Goal: Information Seeking & Learning: Check status

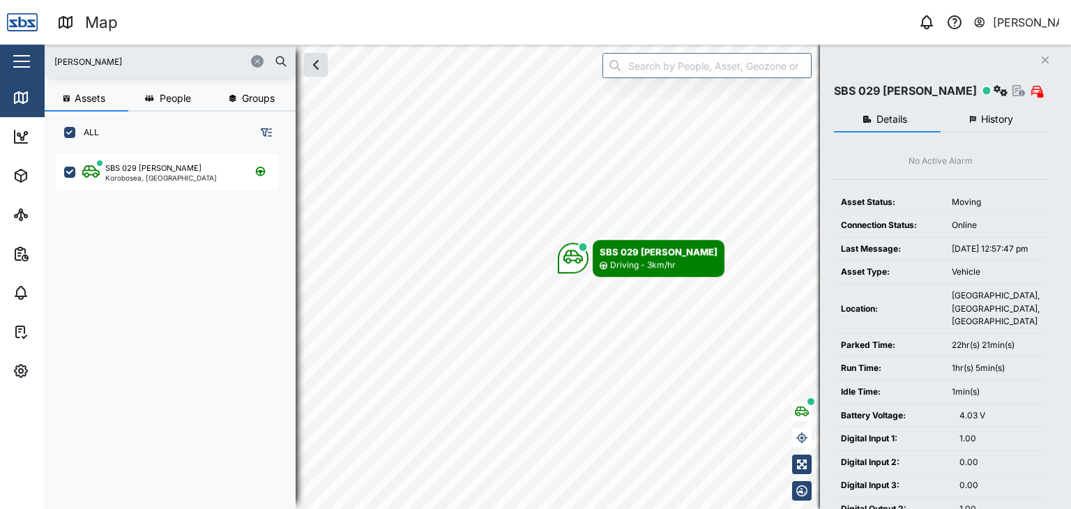
scroll to position [337, 217]
drag, startPoint x: 95, startPoint y: 63, endPoint x: 43, endPoint y: 63, distance: 53.0
click at [43, 63] on div "Map 0 Vijay Kumar Close Map Dashboard Assets ATS Camera Generator Personnel Tan…" at bounding box center [535, 254] width 1071 height 509
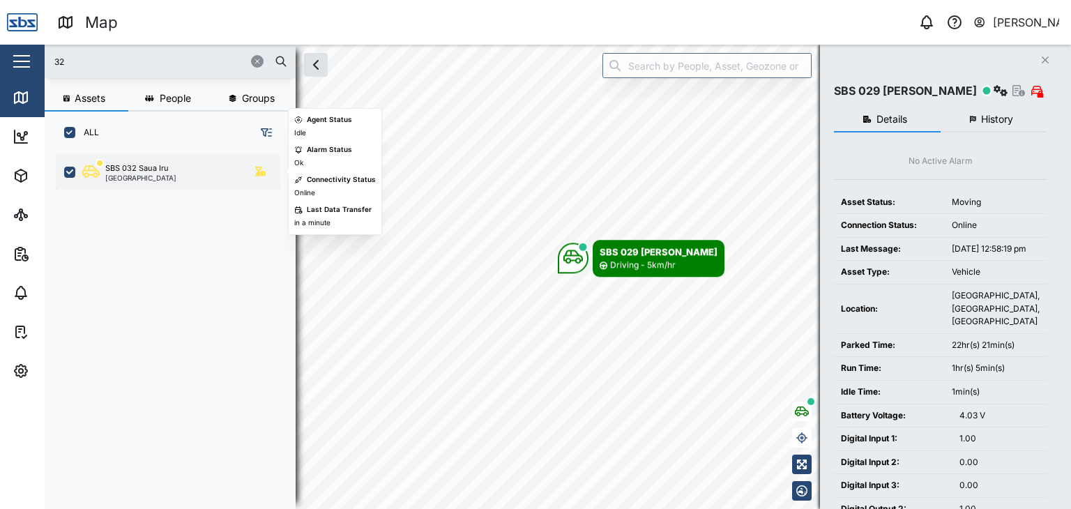
click at [153, 184] on div "SBS 032 Saua Iru [GEOGRAPHIC_DATA]" at bounding box center [168, 172] width 224 height 36
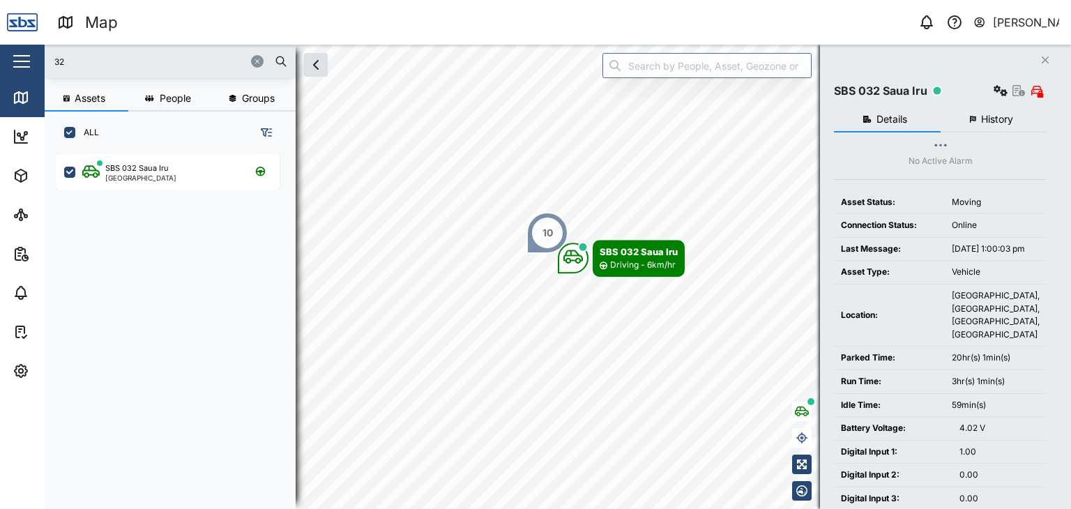
click at [93, 63] on input "32" at bounding box center [170, 61] width 234 height 21
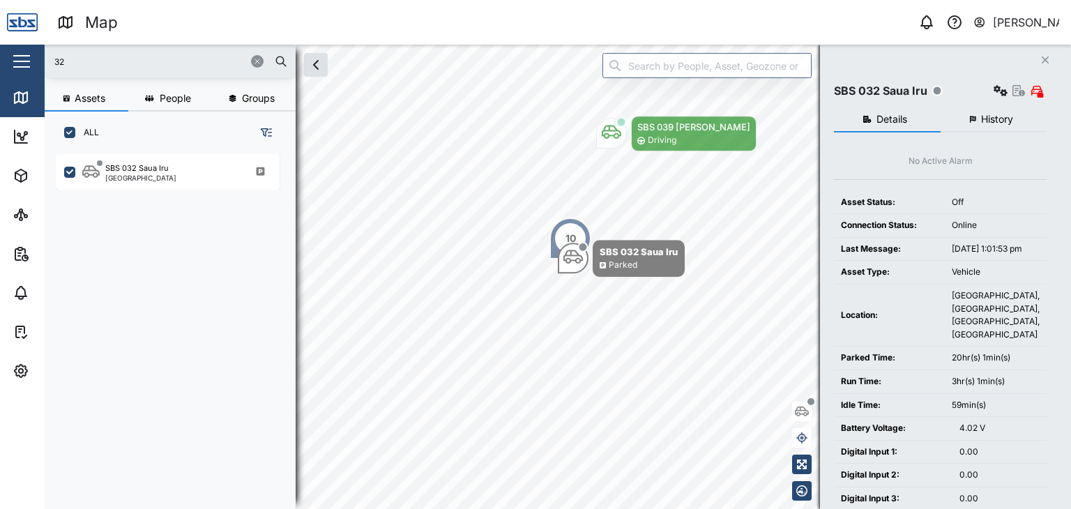
drag, startPoint x: 74, startPoint y: 65, endPoint x: 45, endPoint y: 66, distance: 28.6
click at [45, 66] on div "32" at bounding box center [170, 61] width 251 height 33
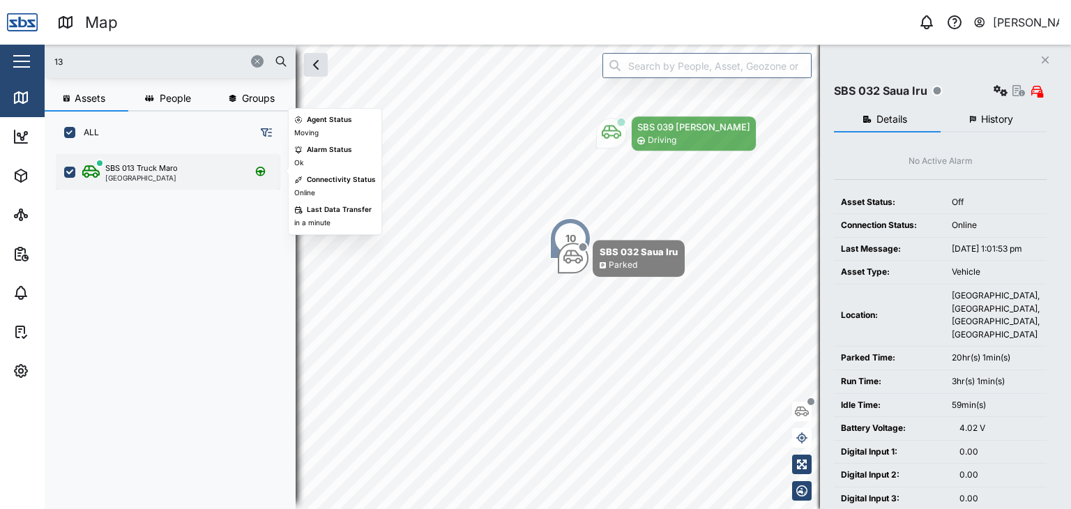
click at [134, 169] on div "SBS 013 Truck Maro" at bounding box center [141, 168] width 72 height 12
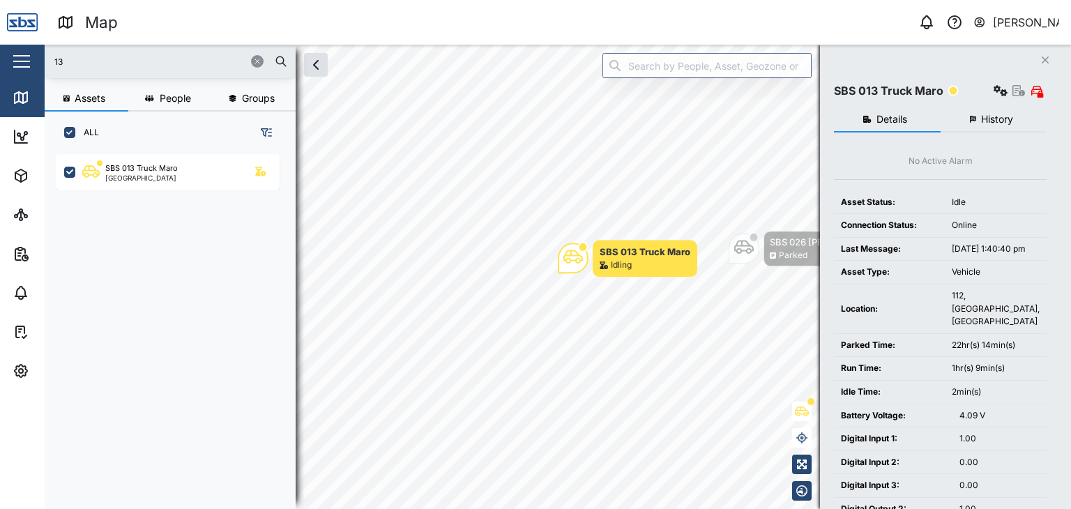
drag, startPoint x: 81, startPoint y: 52, endPoint x: 42, endPoint y: 54, distance: 39.1
click at [42, 54] on div "Map 0 Vijay Kumar Close Map Dashboard Assets ATS Camera Generator Personnel Tan…" at bounding box center [535, 254] width 1071 height 509
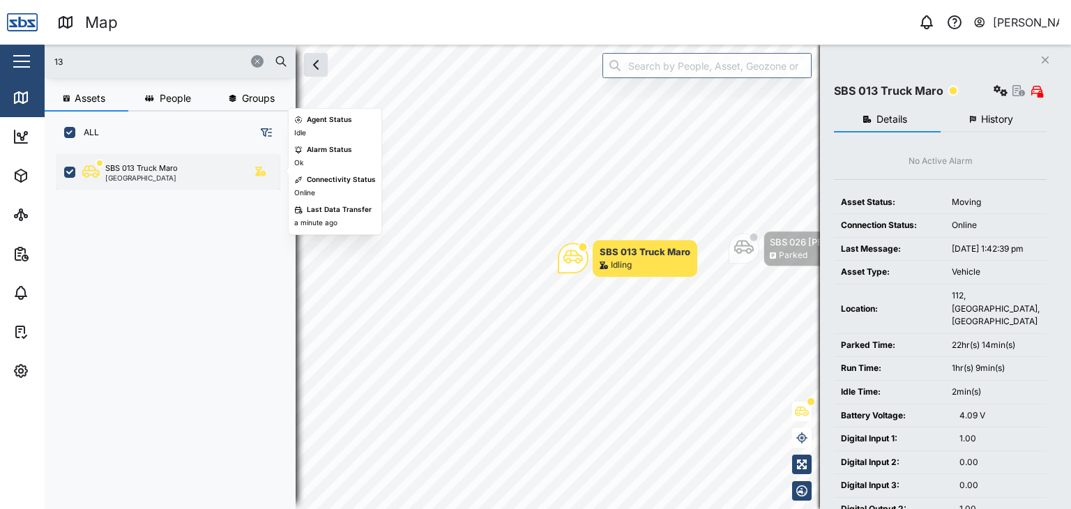
click at [160, 171] on div "SBS 013 Truck Maro" at bounding box center [141, 168] width 72 height 12
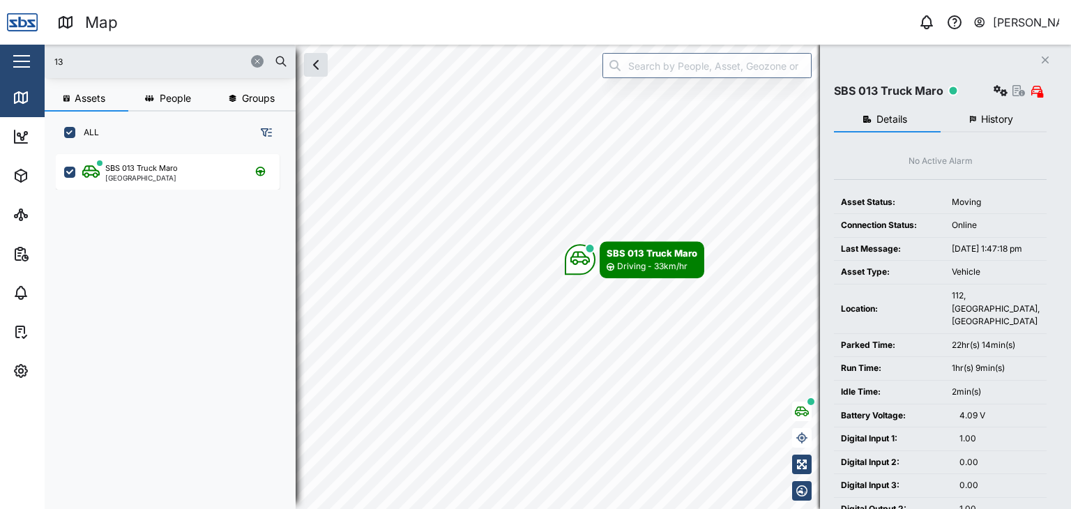
drag, startPoint x: 80, startPoint y: 62, endPoint x: 0, endPoint y: 52, distance: 80.7
click at [0, 52] on div "Map 0 Vijay Kumar Close Map Dashboard Assets ATS Camera Generator Personnel Tan…" at bounding box center [535, 254] width 1071 height 509
type input "29"
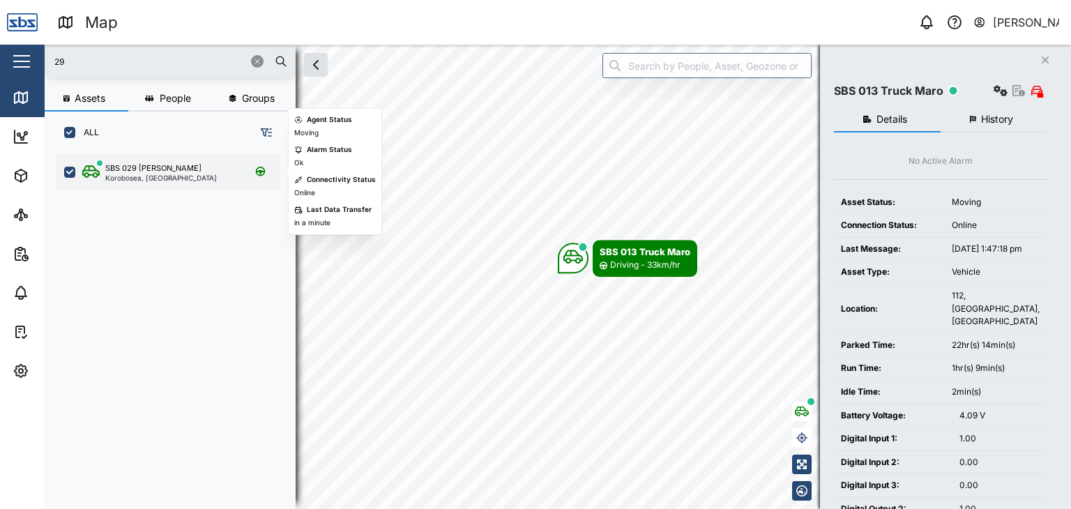
click at [117, 174] on div "Korobosea, [GEOGRAPHIC_DATA]" at bounding box center [161, 177] width 112 height 7
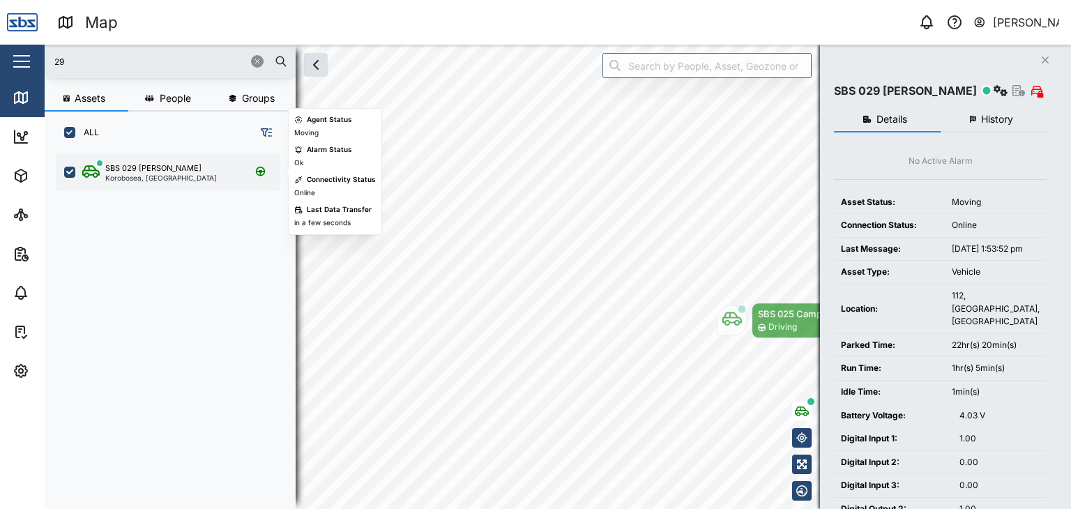
click at [139, 175] on div "Korobosea, [GEOGRAPHIC_DATA]" at bounding box center [161, 177] width 112 height 7
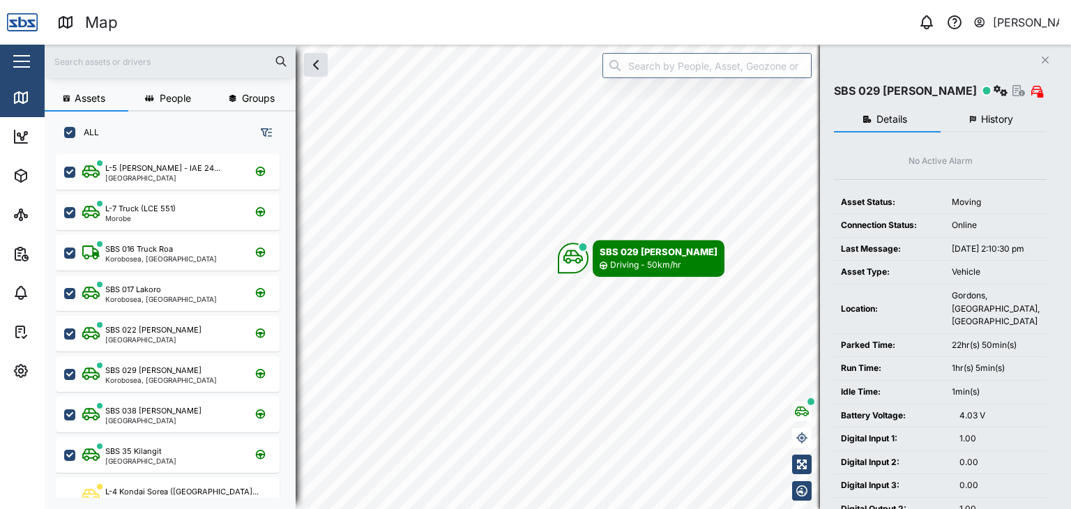
click at [77, 62] on input "text" at bounding box center [170, 61] width 234 height 21
type input "3"
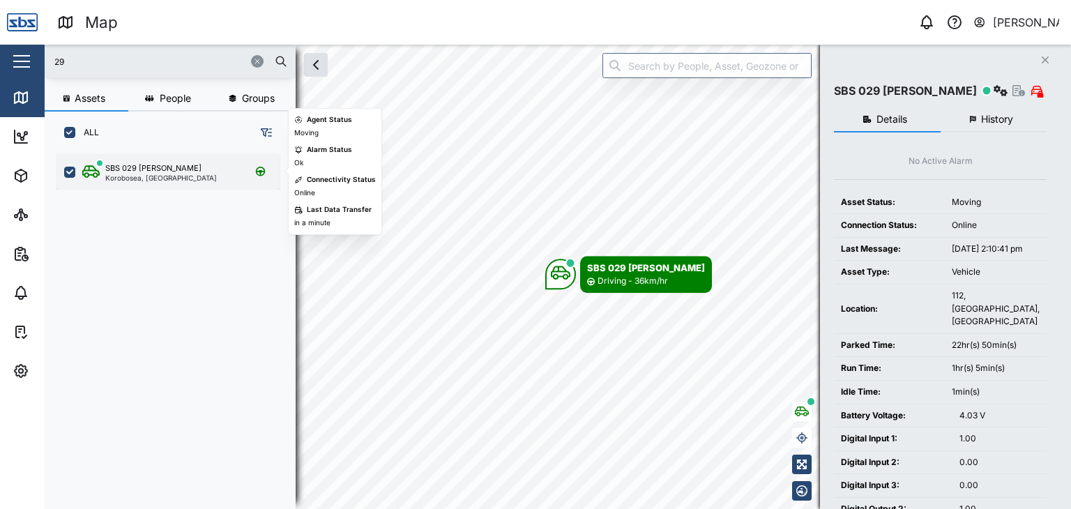
click at [147, 179] on div "Korobosea, [GEOGRAPHIC_DATA]" at bounding box center [161, 177] width 112 height 7
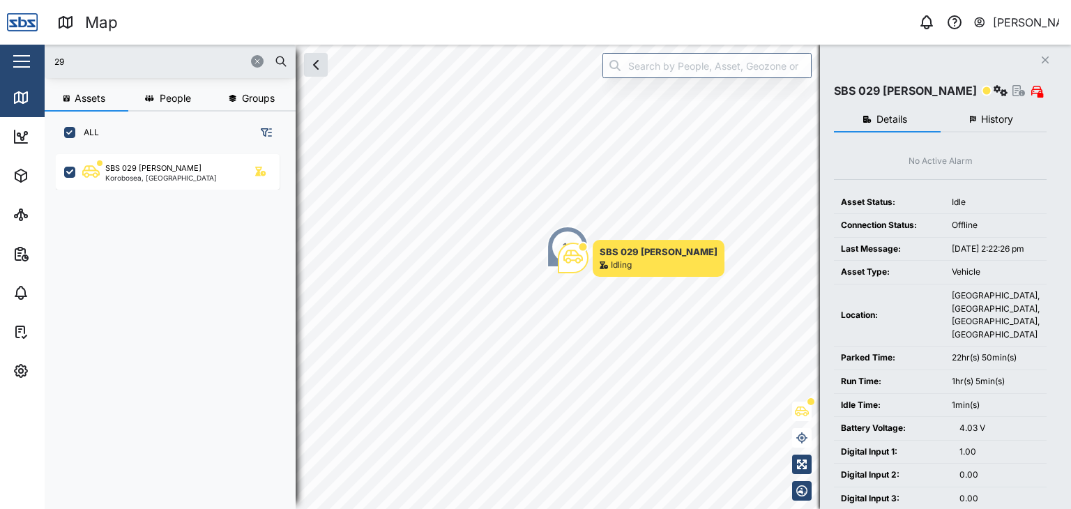
drag, startPoint x: 75, startPoint y: 67, endPoint x: 20, endPoint y: 52, distance: 57.0
click at [20, 52] on div "Map 0 [PERSON_NAME] Close Map Dashboard Assets ATS Camera Generator Personnel T…" at bounding box center [535, 254] width 1071 height 509
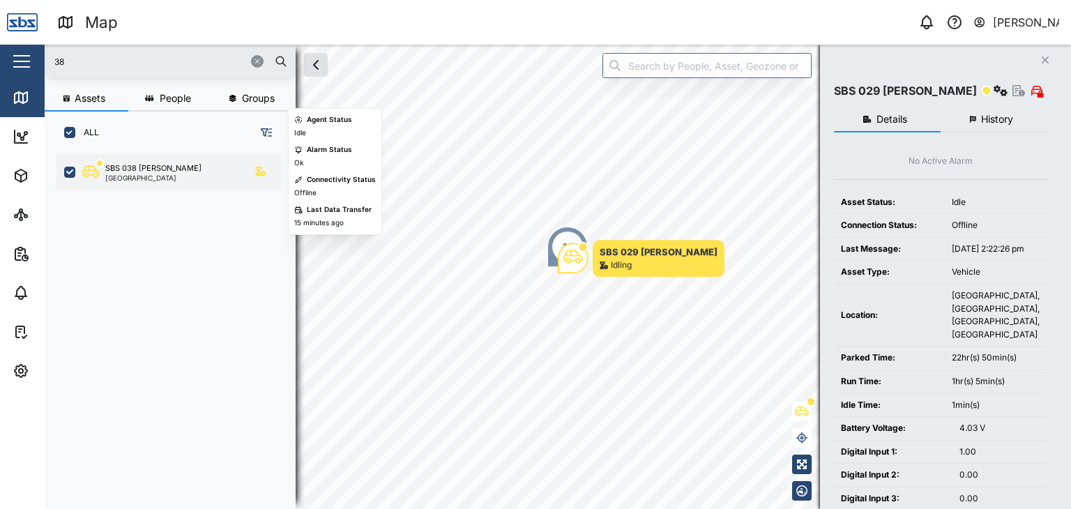
click at [140, 174] on div "[GEOGRAPHIC_DATA]" at bounding box center [153, 177] width 96 height 7
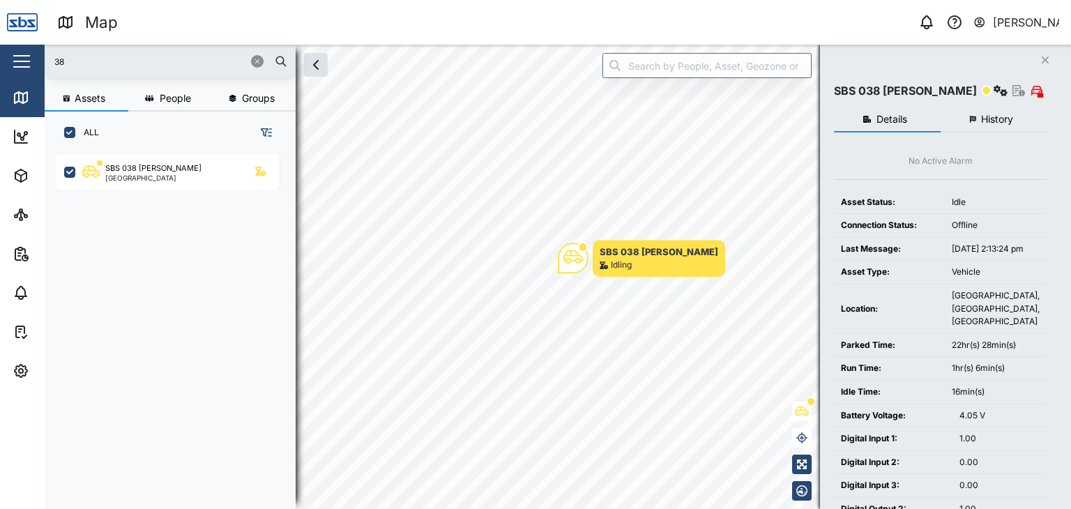
drag, startPoint x: 86, startPoint y: 68, endPoint x: 22, endPoint y: 63, distance: 64.3
click at [22, 63] on div "Map 0 [PERSON_NAME] Close Map Dashboard Assets ATS Camera Generator Personnel T…" at bounding box center [535, 254] width 1071 height 509
type input "2"
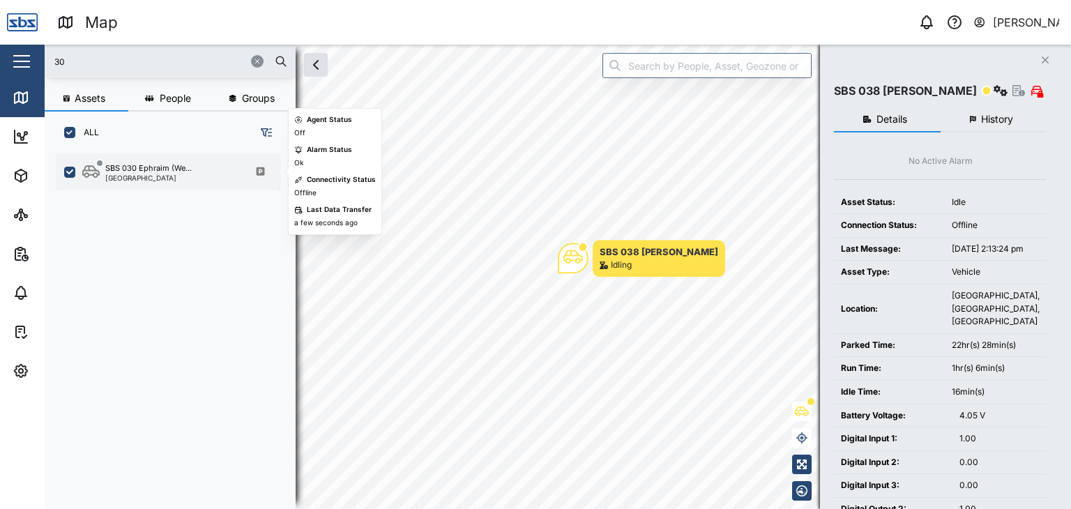
click at [139, 179] on div "[GEOGRAPHIC_DATA]" at bounding box center [148, 177] width 86 height 7
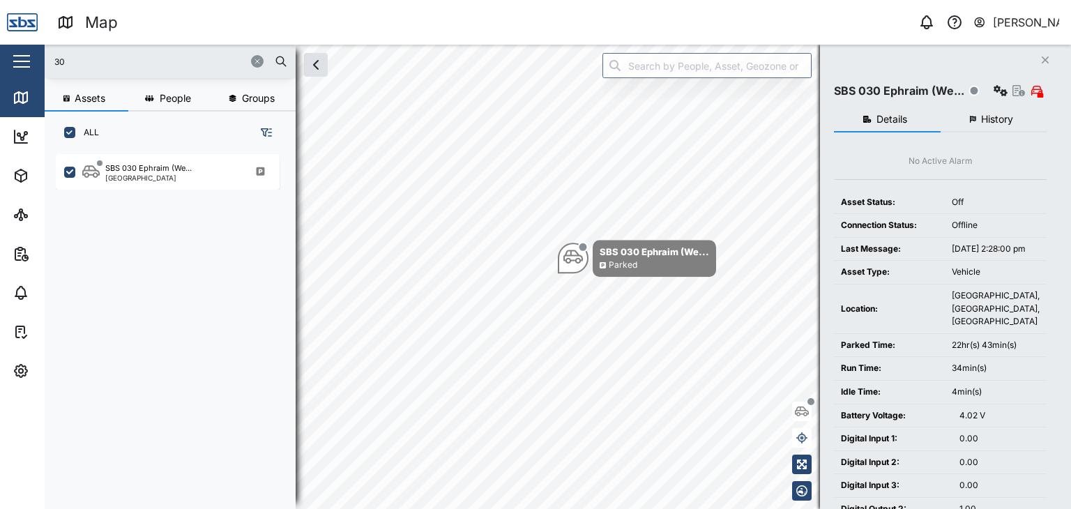
drag, startPoint x: 88, startPoint y: 62, endPoint x: 22, endPoint y: 44, distance: 68.6
click at [22, 44] on div "Map 0 [PERSON_NAME] Close Map Dashboard Assets ATS Camera Generator Personnel T…" at bounding box center [535, 254] width 1071 height 509
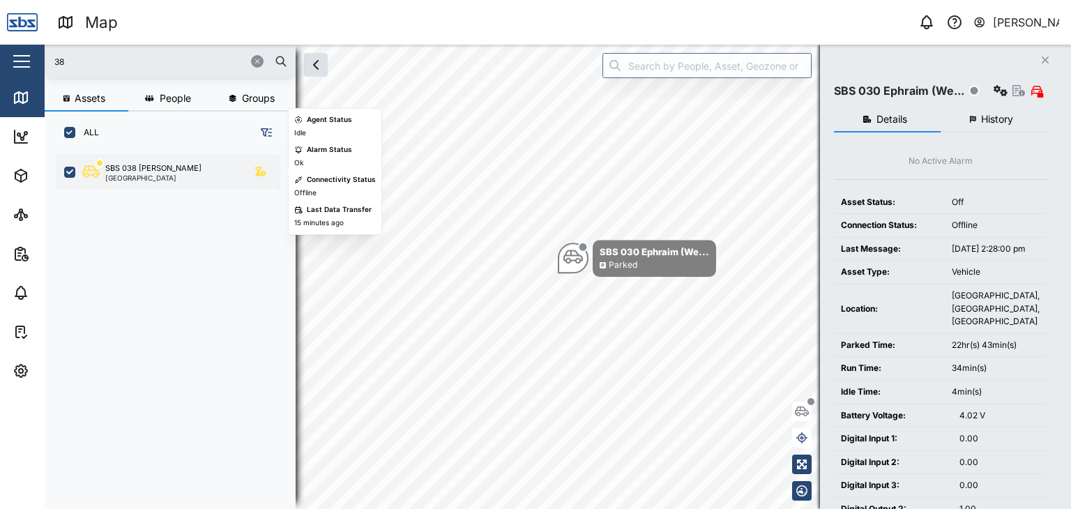
click at [141, 181] on div "SBS 038 [PERSON_NAME] [GEOGRAPHIC_DATA]" at bounding box center [168, 172] width 224 height 36
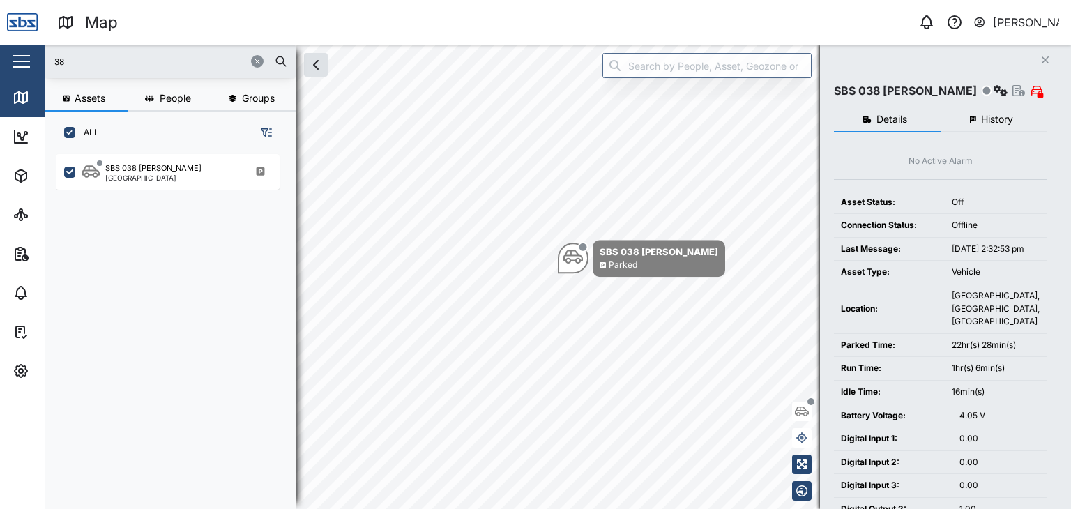
drag, startPoint x: 74, startPoint y: 61, endPoint x: 11, endPoint y: 47, distance: 64.4
click at [11, 47] on div "Map 0 [PERSON_NAME] Close Map Dashboard Assets ATS Camera Generator Personnel T…" at bounding box center [535, 254] width 1071 height 509
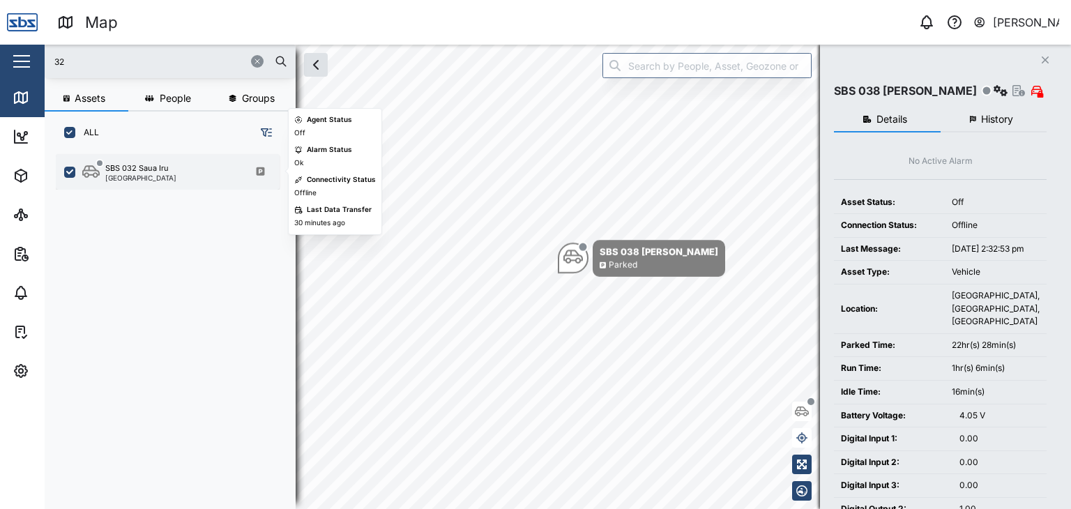
click at [137, 179] on div "[GEOGRAPHIC_DATA]" at bounding box center [140, 177] width 71 height 7
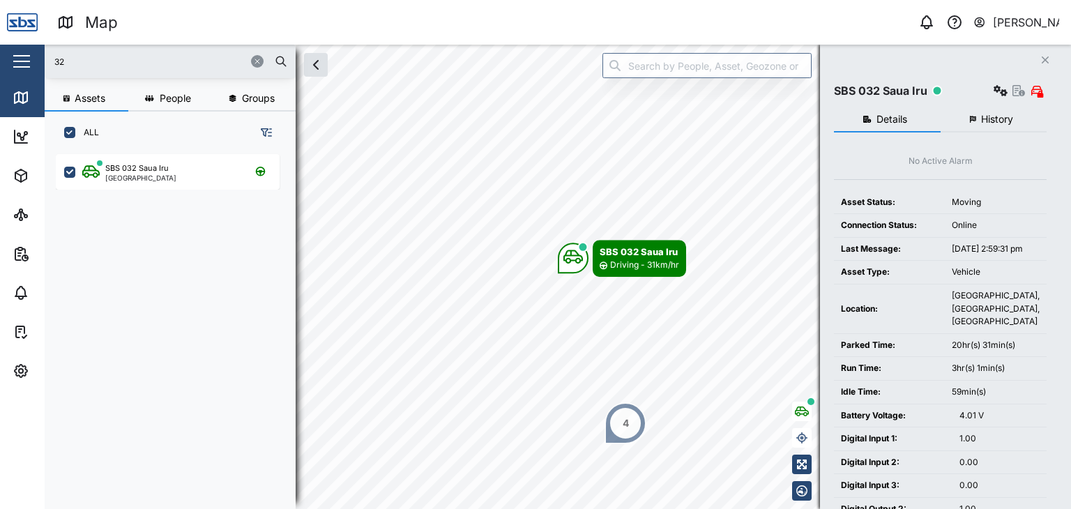
click at [68, 59] on input "32" at bounding box center [170, 61] width 234 height 21
drag, startPoint x: 68, startPoint y: 59, endPoint x: 45, endPoint y: 59, distance: 23.0
click at [45, 59] on div "32" at bounding box center [170, 61] width 251 height 33
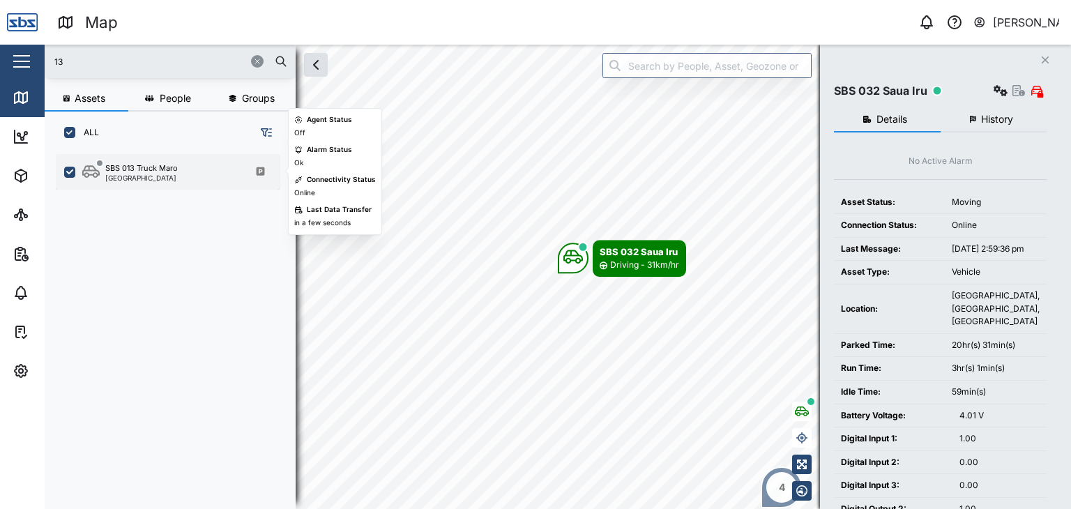
click at [164, 172] on div "SBS 013 Truck Maro" at bounding box center [141, 168] width 72 height 12
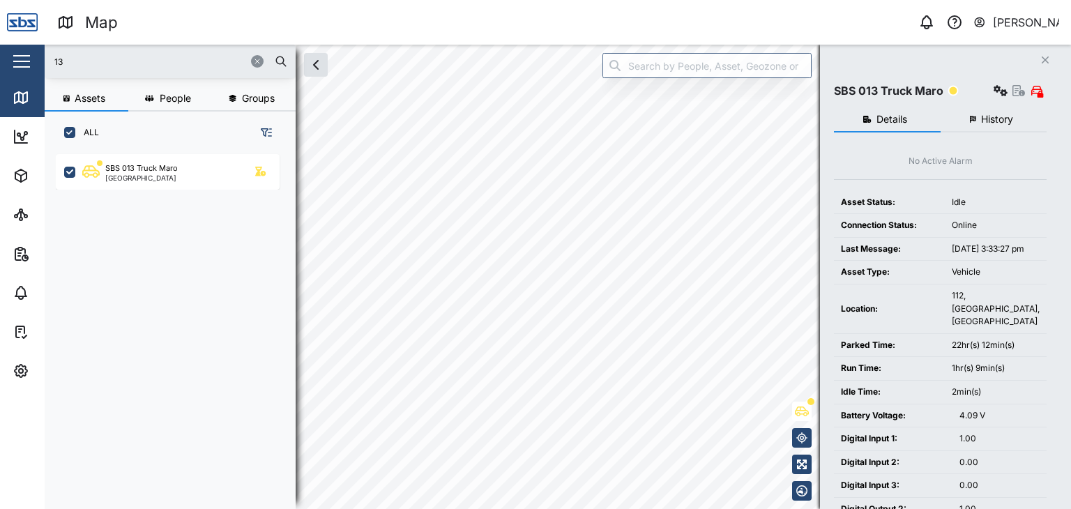
click at [118, 63] on input "13" at bounding box center [170, 61] width 234 height 21
click at [1002, 115] on span "History" at bounding box center [997, 119] width 32 height 10
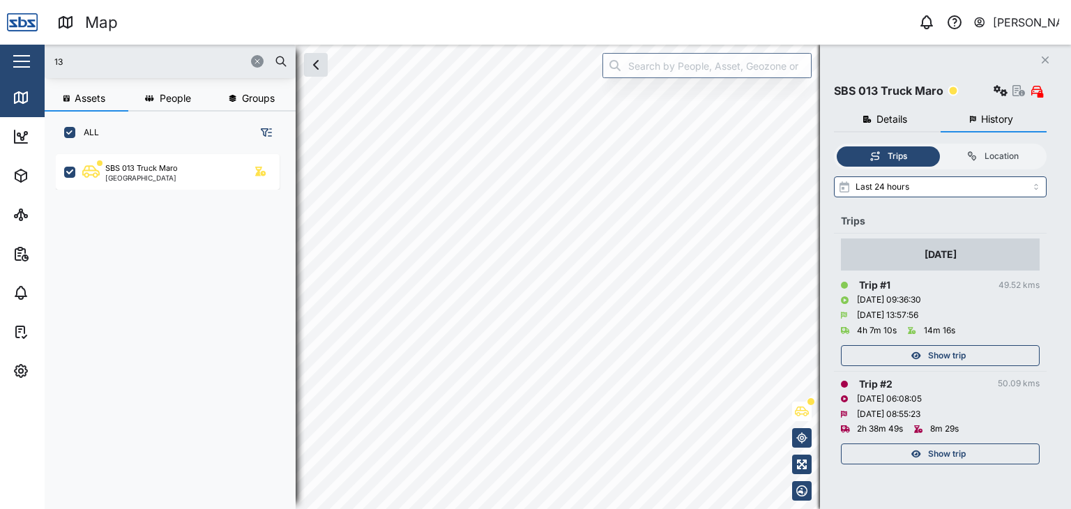
click at [962, 457] on span "Show trip" at bounding box center [947, 454] width 38 height 20
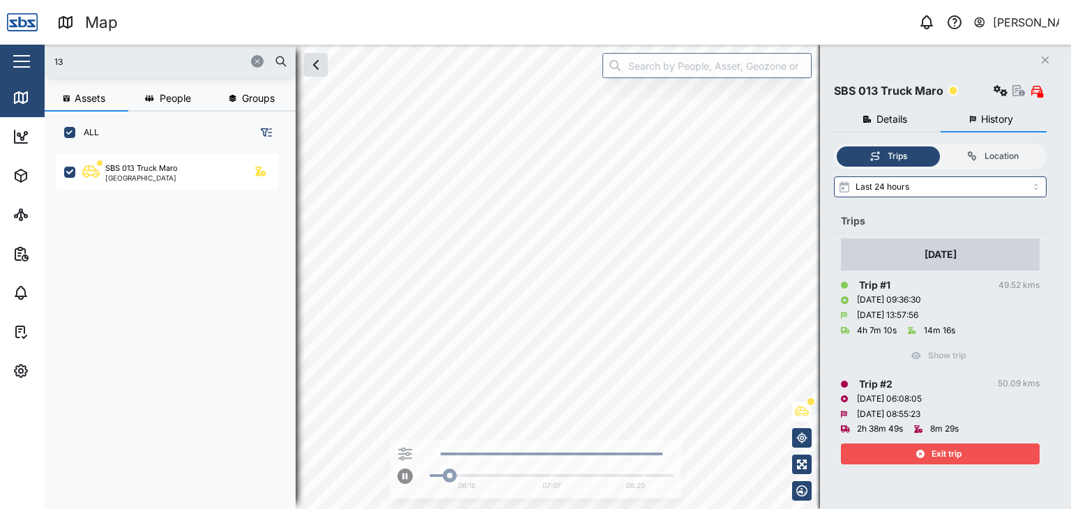
click at [976, 154] on div "13 Assets People Groups ALL SBS 013 Truck Maro Port Moresby Close SBS 013 Truck…" at bounding box center [558, 277] width 1026 height 464
click at [507, 439] on div "06:16 07:07 08:20" at bounding box center [558, 277] width 1026 height 464
click at [314, 65] on icon "button" at bounding box center [316, 65] width 4 height 8
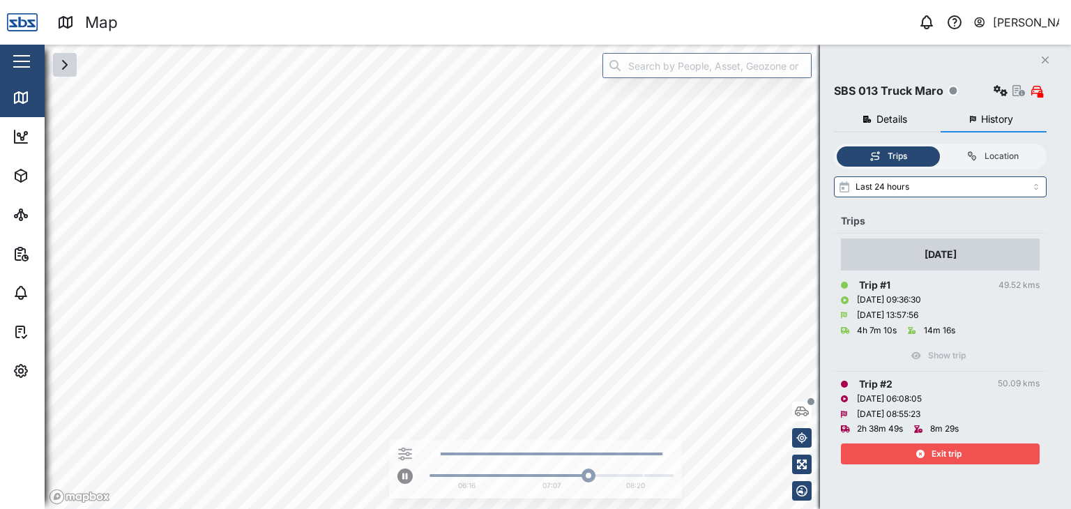
click at [64, 68] on icon "button" at bounding box center [64, 64] width 17 height 17
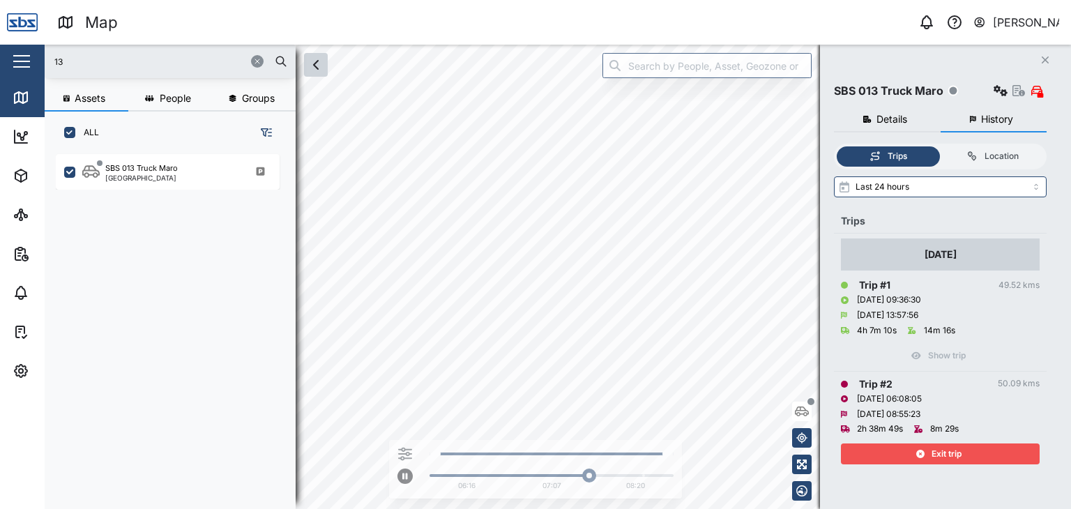
scroll to position [337, 217]
drag, startPoint x: 75, startPoint y: 56, endPoint x: 41, endPoint y: 52, distance: 33.6
click at [41, 52] on div "Map 0 [PERSON_NAME] Close Map Dashboard Assets ATS Camera Generator Personnel T…" at bounding box center [535, 254] width 1071 height 509
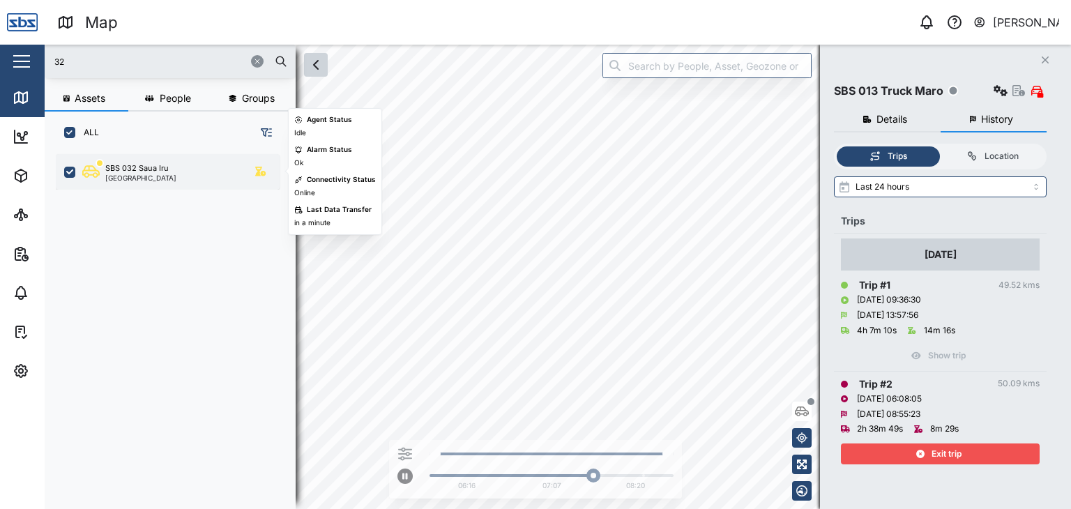
click at [125, 171] on div "SBS 032 Saua Iru" at bounding box center [136, 168] width 63 height 12
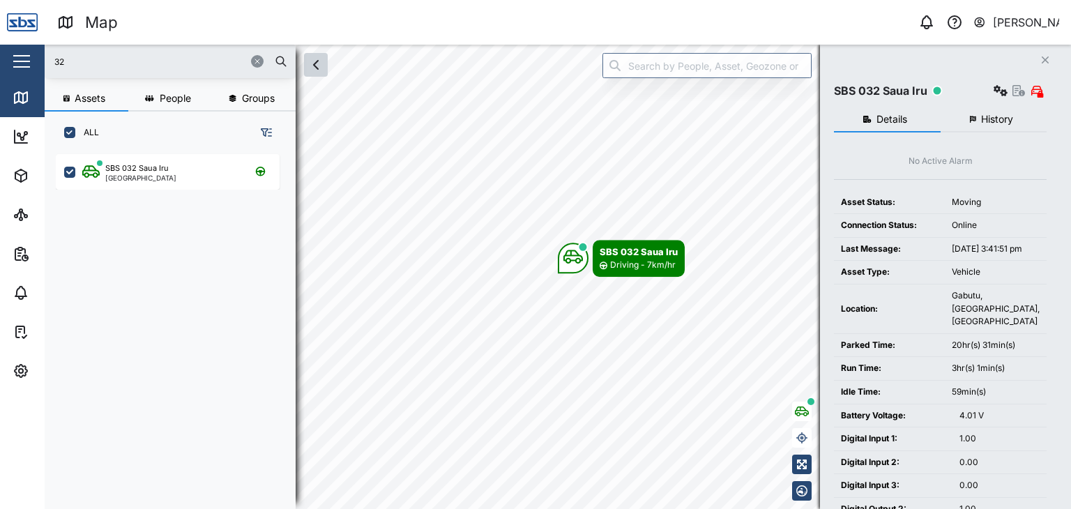
drag, startPoint x: 67, startPoint y: 65, endPoint x: 28, endPoint y: 47, distance: 43.0
click at [28, 47] on div "Map 0 [PERSON_NAME] Close Map Dashboard Assets ATS Camera Generator Personnel T…" at bounding box center [535, 254] width 1071 height 509
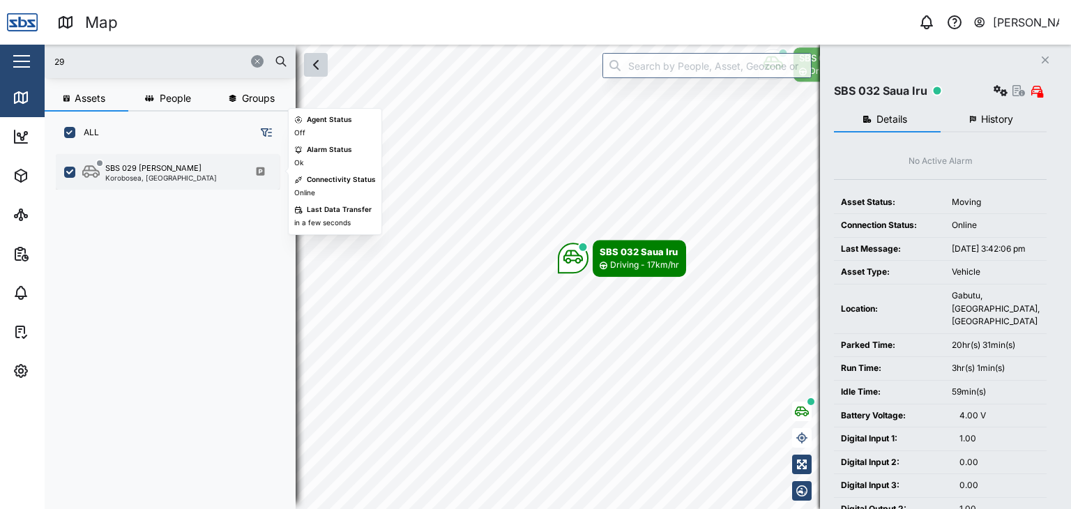
click at [151, 169] on div "SBS 029 [PERSON_NAME]" at bounding box center [153, 168] width 96 height 12
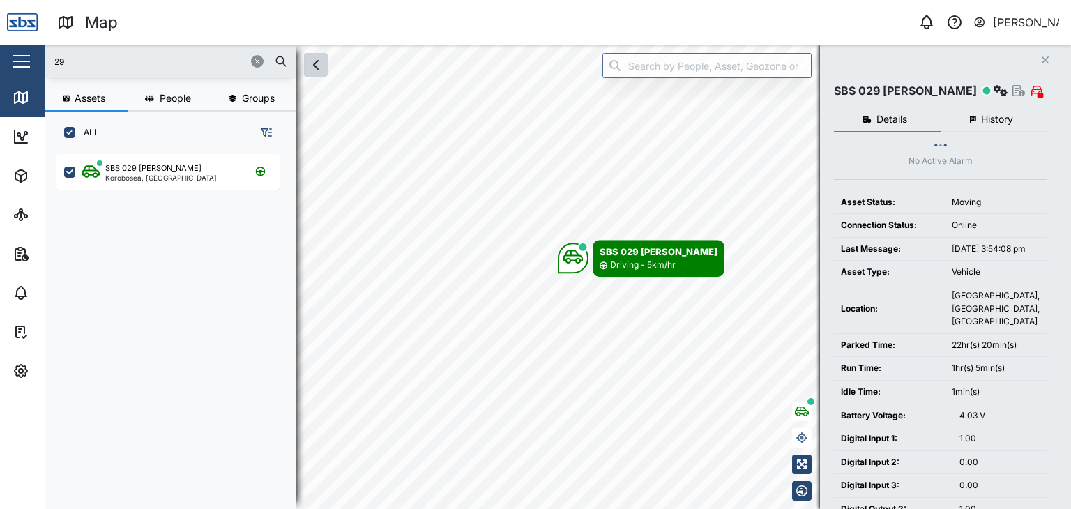
drag, startPoint x: 91, startPoint y: 68, endPoint x: 23, endPoint y: 65, distance: 67.7
click at [23, 65] on div "Map 0 [PERSON_NAME] Close Map Dashboard Assets ATS Camera Generator Personnel T…" at bounding box center [535, 254] width 1071 height 509
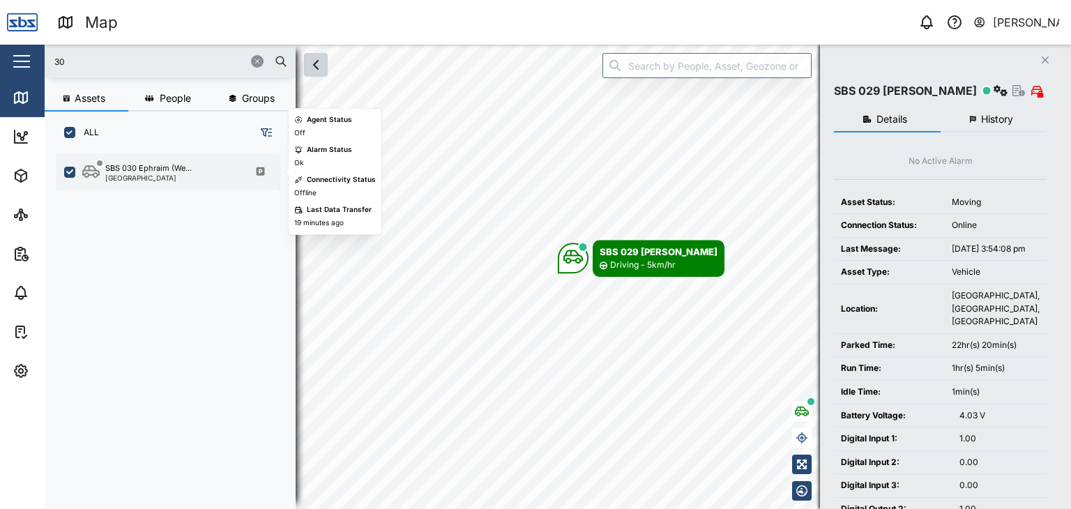
click at [148, 178] on div "[GEOGRAPHIC_DATA]" at bounding box center [148, 177] width 86 height 7
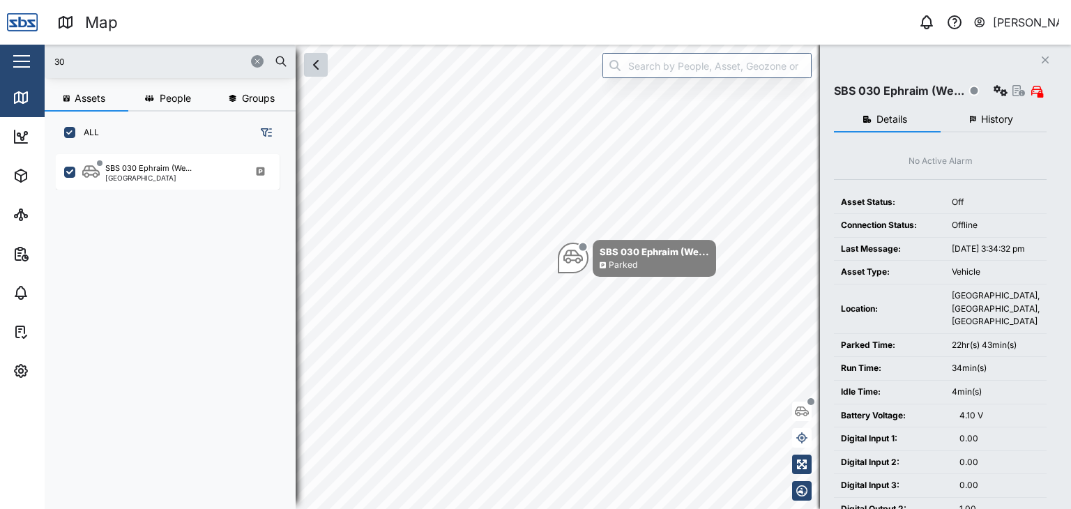
drag, startPoint x: 69, startPoint y: 64, endPoint x: 39, endPoint y: 51, distance: 32.8
click at [39, 51] on div "Map 0 [PERSON_NAME] Close Map Dashboard Assets ATS Camera Generator Personnel T…" at bounding box center [535, 254] width 1071 height 509
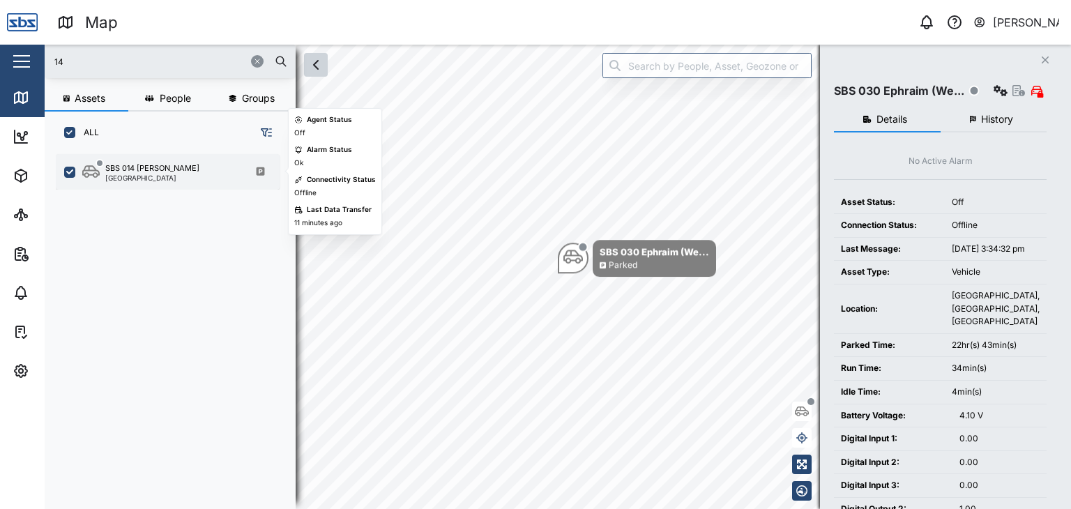
click at [170, 171] on div "SBS 014 [PERSON_NAME] [GEOGRAPHIC_DATA]" at bounding box center [176, 171] width 189 height 19
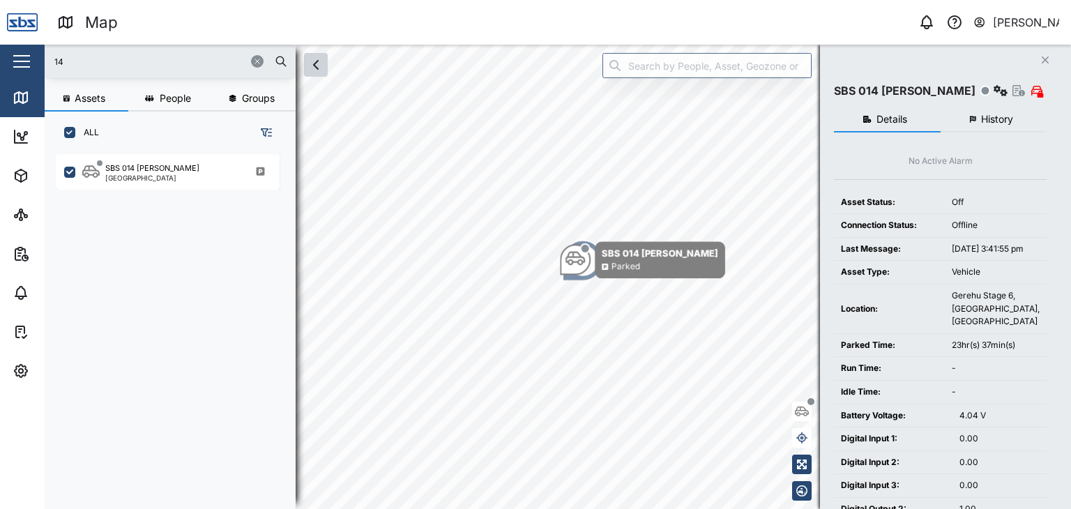
drag, startPoint x: 72, startPoint y: 56, endPoint x: 29, endPoint y: 51, distance: 43.6
click at [29, 51] on div "Map 0 [PERSON_NAME] Close Map Dashboard Assets ATS Camera Generator Personnel T…" at bounding box center [535, 254] width 1071 height 509
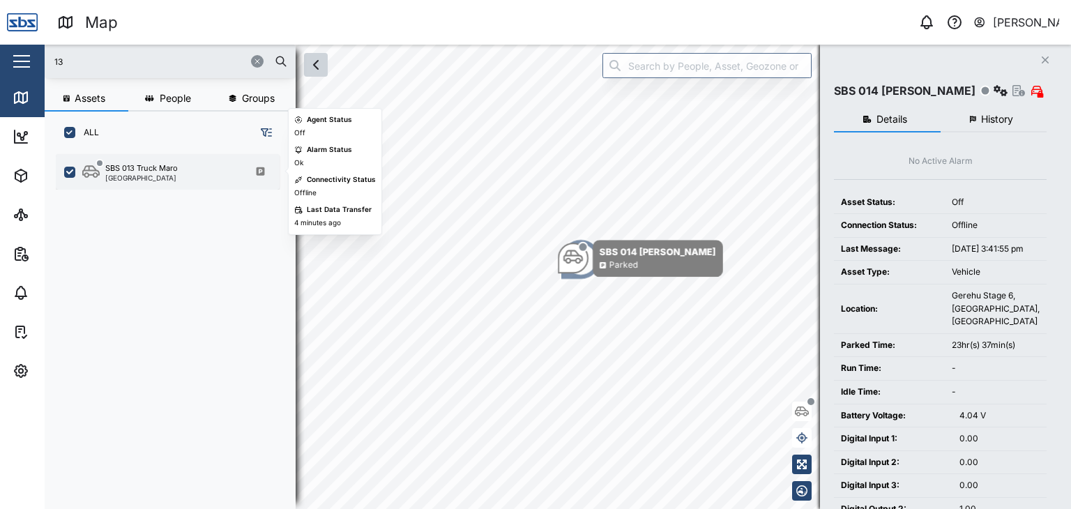
click at [148, 171] on div "SBS 013 Truck Maro" at bounding box center [141, 168] width 72 height 12
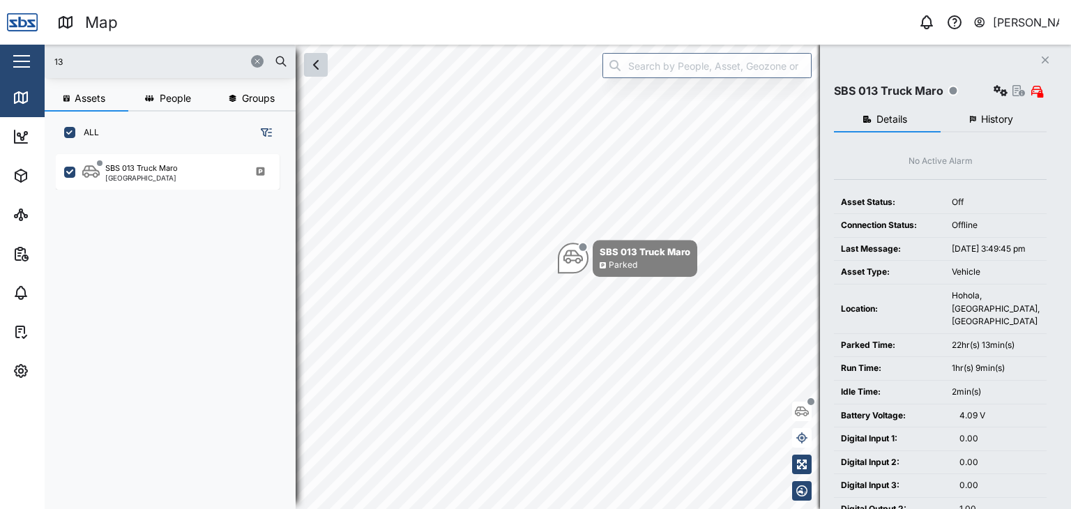
drag, startPoint x: 86, startPoint y: 65, endPoint x: 12, endPoint y: 51, distance: 75.9
click at [12, 51] on div "Map 0 [PERSON_NAME] Close Map Dashboard Assets ATS Camera Generator Personnel T…" at bounding box center [535, 254] width 1071 height 509
type input "32"
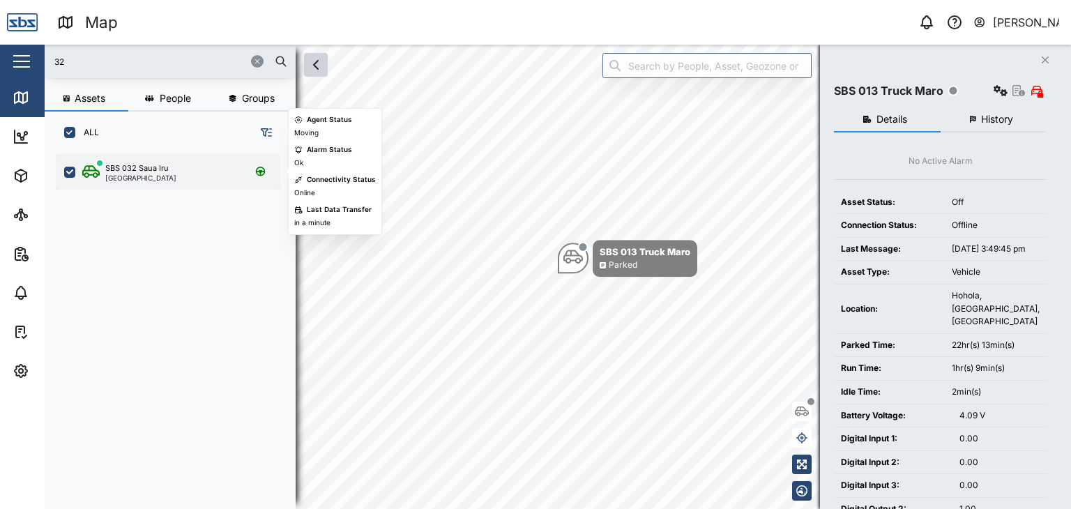
click at [155, 176] on div "[GEOGRAPHIC_DATA]" at bounding box center [140, 177] width 71 height 7
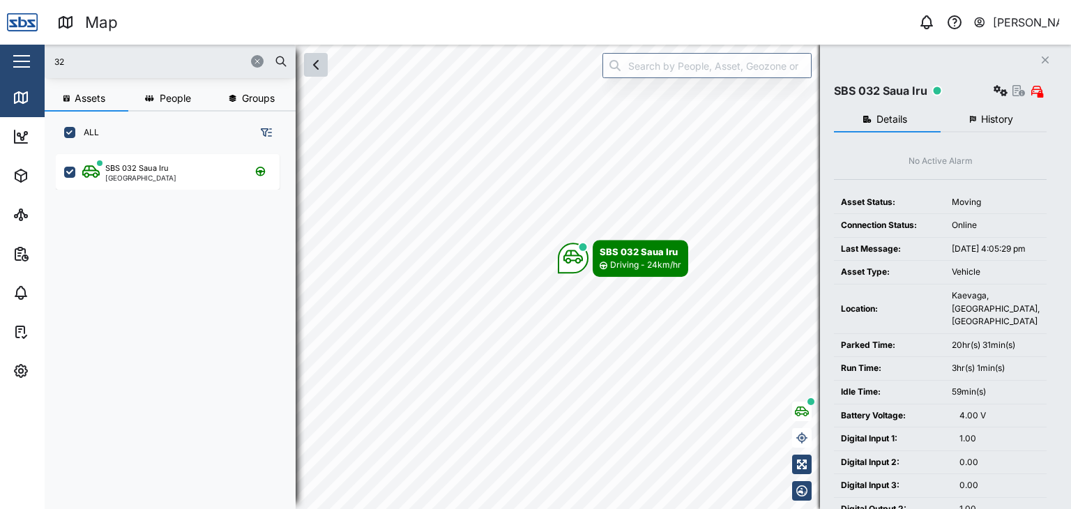
drag, startPoint x: 87, startPoint y: 65, endPoint x: 4, endPoint y: 46, distance: 85.0
click at [4, 46] on div "Map 0 [PERSON_NAME] Close Map Dashboard Assets ATS Camera Generator Personnel T…" at bounding box center [535, 254] width 1071 height 509
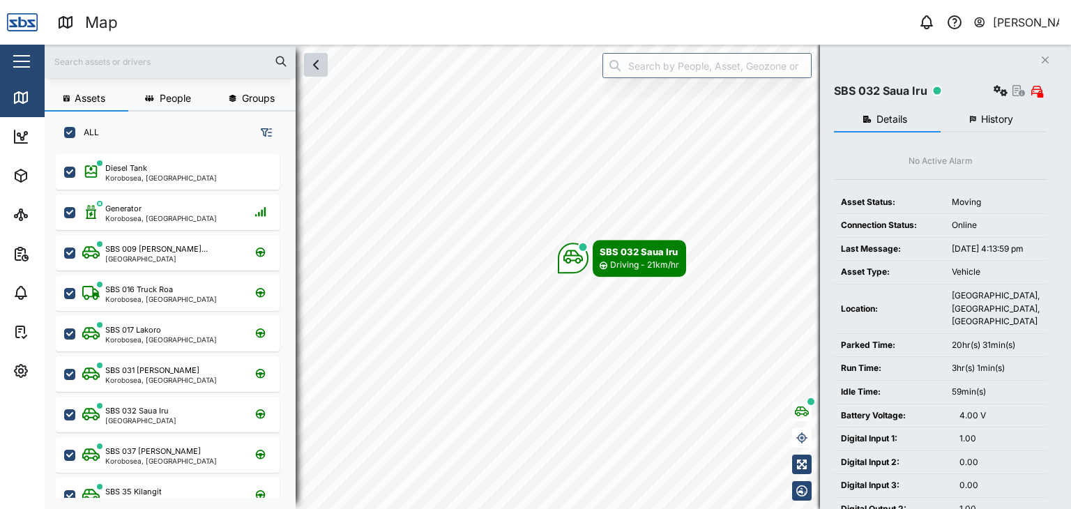
click at [75, 59] on input "text" at bounding box center [170, 61] width 234 height 21
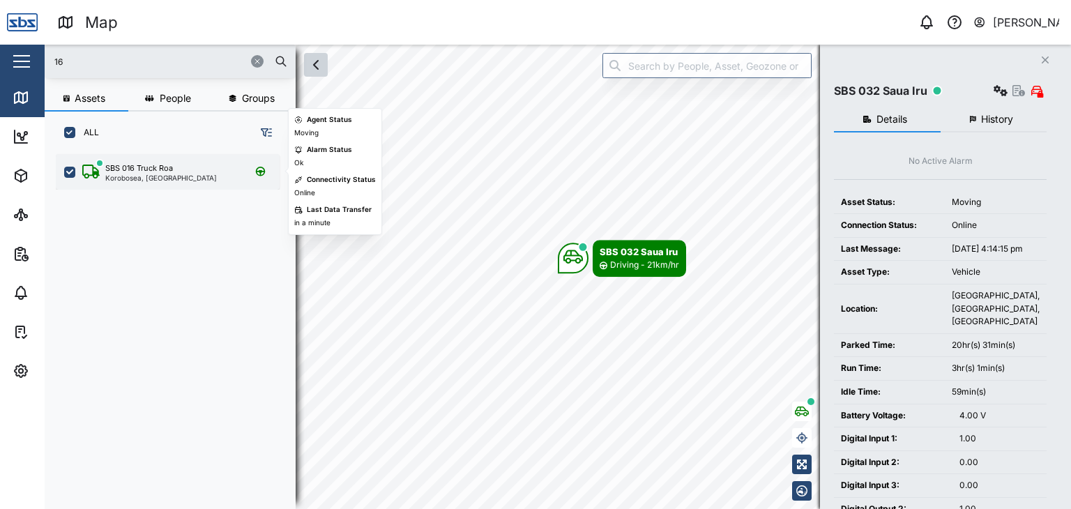
click at [139, 179] on div "Korobosea, [GEOGRAPHIC_DATA]" at bounding box center [161, 177] width 112 height 7
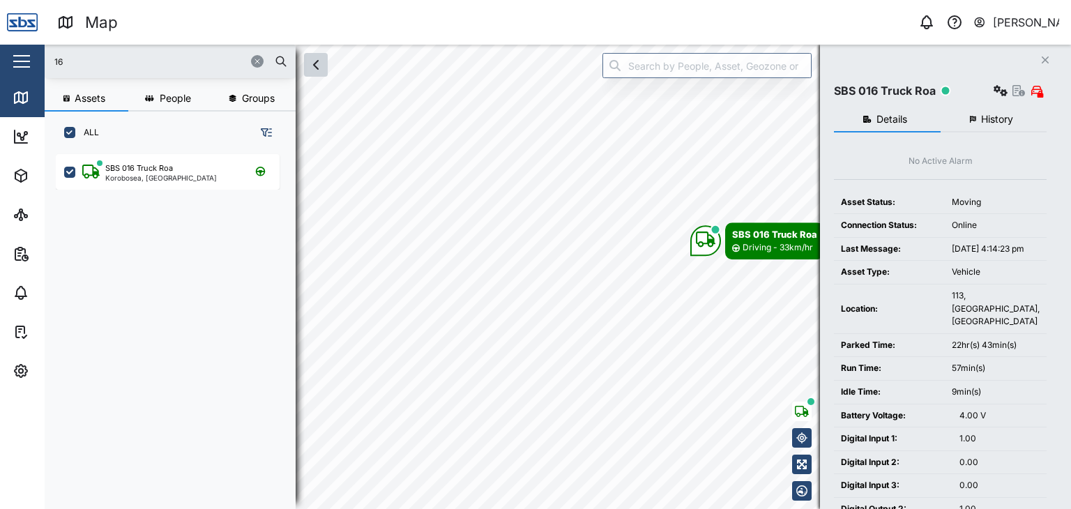
drag, startPoint x: 75, startPoint y: 60, endPoint x: 38, endPoint y: 55, distance: 38.0
click at [38, 55] on div "Map 0 [PERSON_NAME] Close Map Dashboard Assets ATS Camera Generator Personnel T…" at bounding box center [535, 254] width 1071 height 509
click at [81, 66] on input "16" at bounding box center [170, 61] width 234 height 21
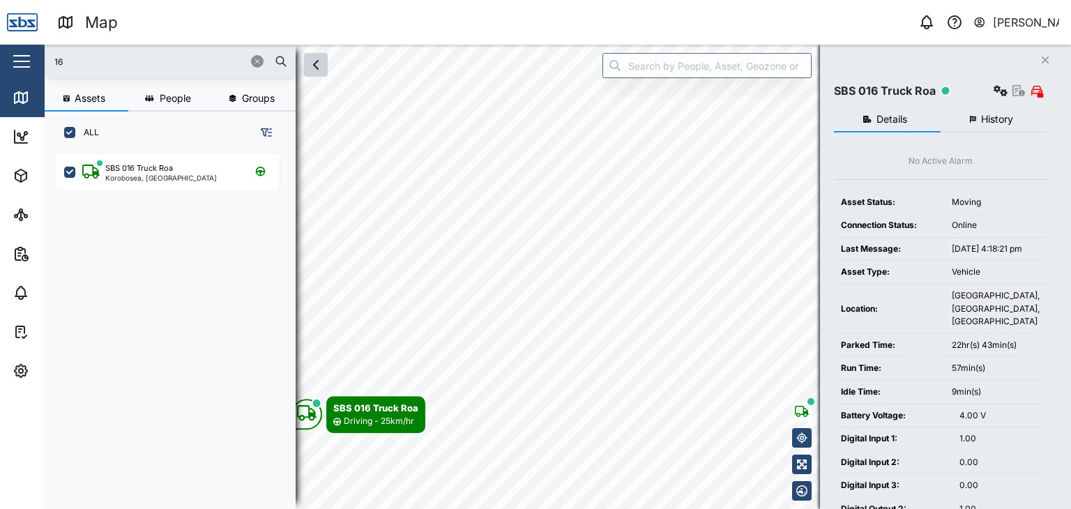
drag, startPoint x: 81, startPoint y: 48, endPoint x: 74, endPoint y: 61, distance: 15.0
click at [74, 54] on div "16" at bounding box center [170, 61] width 251 height 33
drag, startPoint x: 74, startPoint y: 61, endPoint x: 33, endPoint y: 57, distance: 40.6
click at [33, 57] on div "Map 0 [PERSON_NAME] Close Map Dashboard Assets ATS Camera Generator Personnel T…" at bounding box center [535, 254] width 1071 height 509
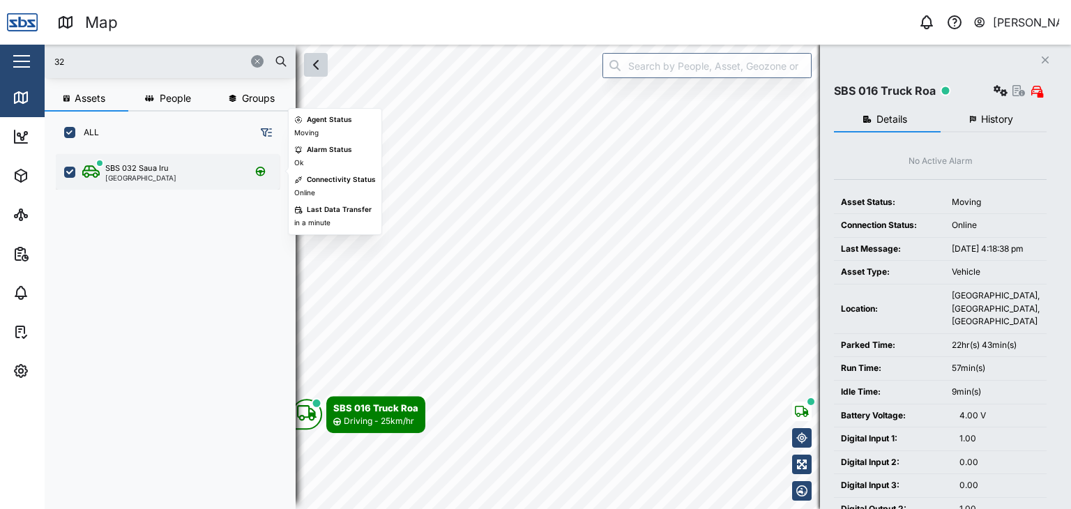
click at [144, 158] on div "SBS 032 Saua Iru [GEOGRAPHIC_DATA]" at bounding box center [168, 172] width 224 height 36
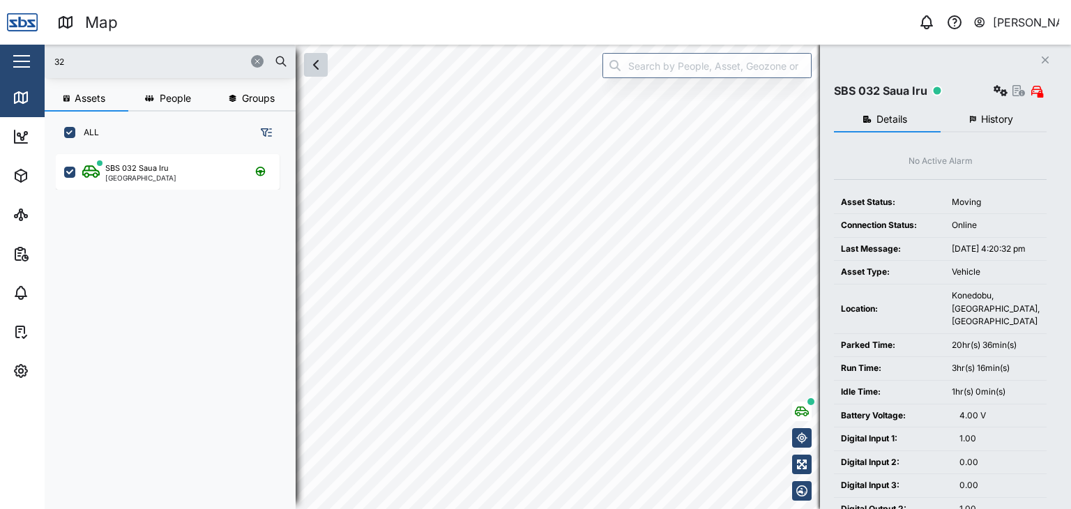
drag, startPoint x: 80, startPoint y: 52, endPoint x: 30, endPoint y: 48, distance: 50.3
click at [30, 48] on div "Map 0 [PERSON_NAME] Close Map Dashboard Assets ATS Camera Generator Personnel T…" at bounding box center [535, 254] width 1071 height 509
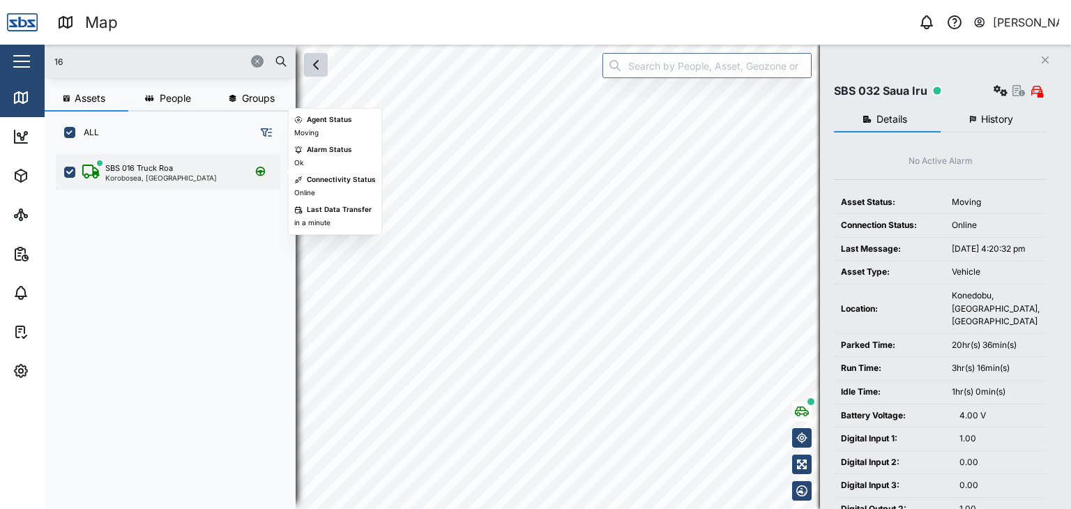
click at [164, 165] on div "SBS 016 Truck Roa" at bounding box center [139, 168] width 68 height 12
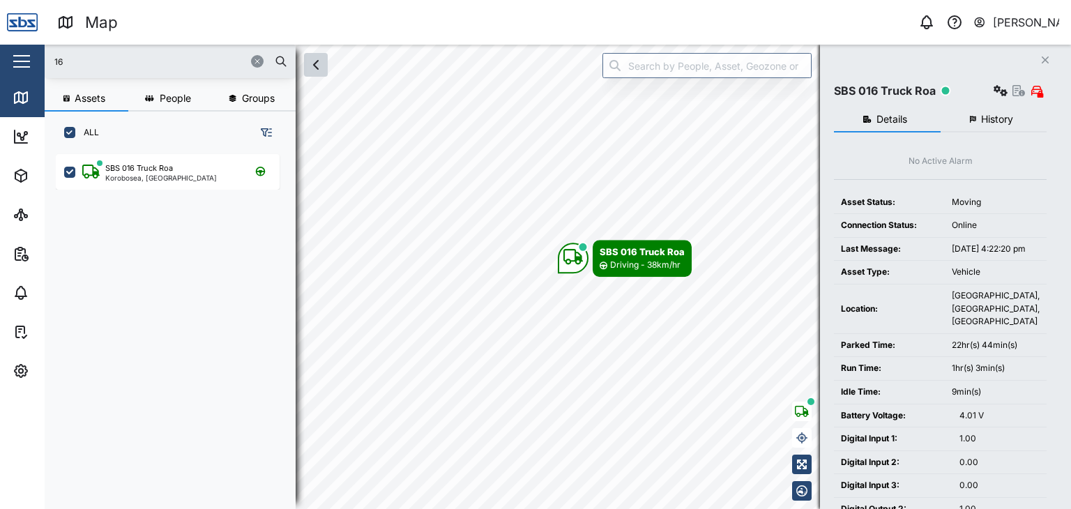
drag, startPoint x: 77, startPoint y: 62, endPoint x: 23, endPoint y: 66, distance: 54.5
click at [23, 66] on div "Map 0 [PERSON_NAME] Close Map Dashboard Assets ATS Camera Generator Personnel T…" at bounding box center [535, 254] width 1071 height 509
drag, startPoint x: 82, startPoint y: 63, endPoint x: 28, endPoint y: 68, distance: 54.5
click at [28, 68] on div "Map 0 [PERSON_NAME] Close Map Dashboard Assets ATS Camera Generator Personnel T…" at bounding box center [535, 254] width 1071 height 509
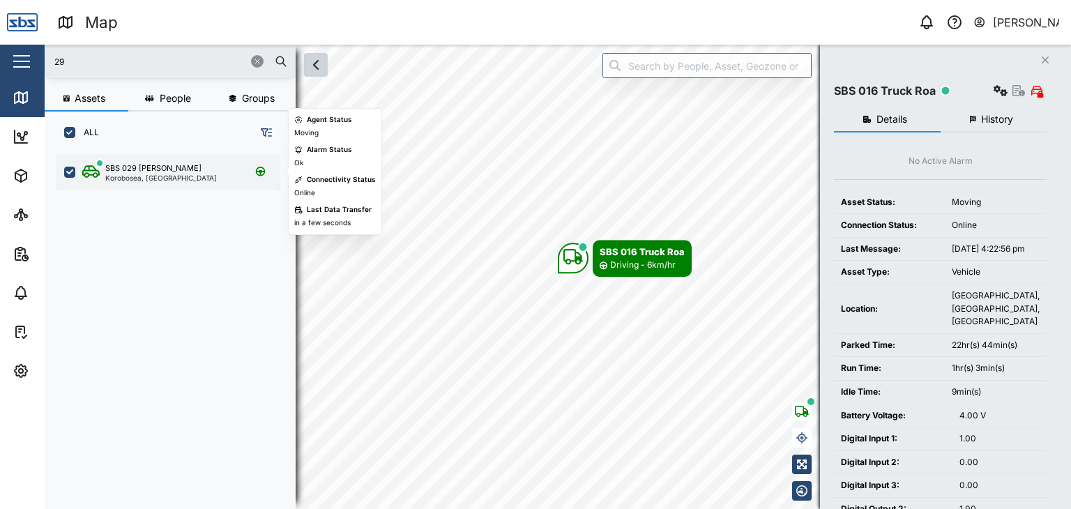
click at [169, 177] on div "Korobosea, [GEOGRAPHIC_DATA]" at bounding box center [161, 177] width 112 height 7
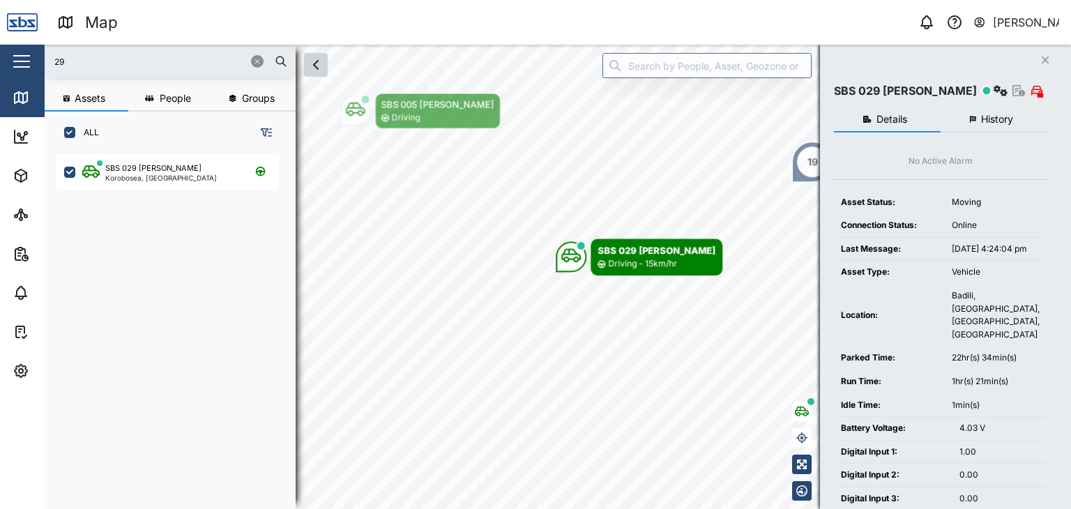
drag, startPoint x: 84, startPoint y: 63, endPoint x: 33, endPoint y: 67, distance: 51.0
click at [33, 67] on div "Map 0 [PERSON_NAME] Close Map Dashboard Assets ATS Camera Generator Personnel T…" at bounding box center [535, 254] width 1071 height 509
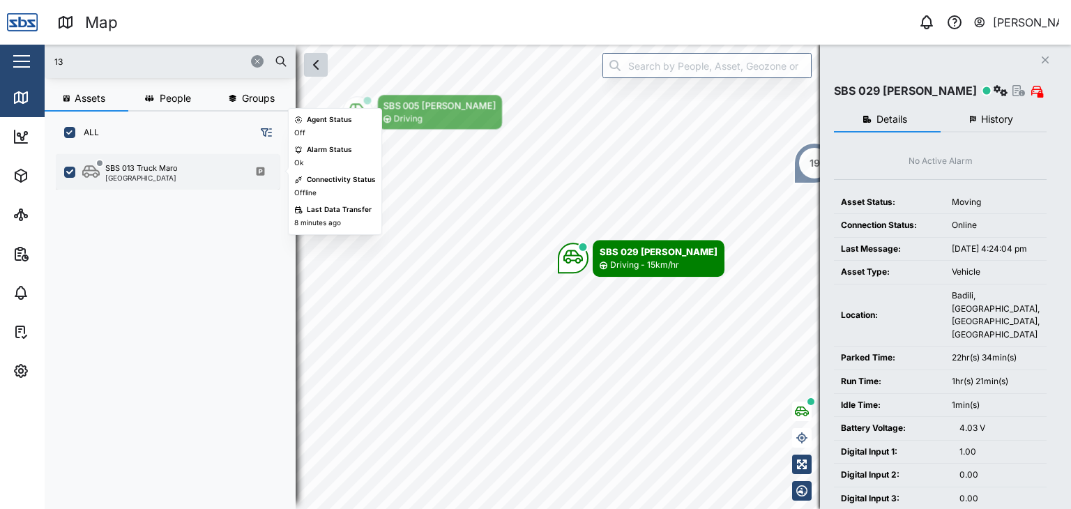
click at [130, 184] on div "SBS 013 Truck Maro [GEOGRAPHIC_DATA]" at bounding box center [168, 172] width 224 height 36
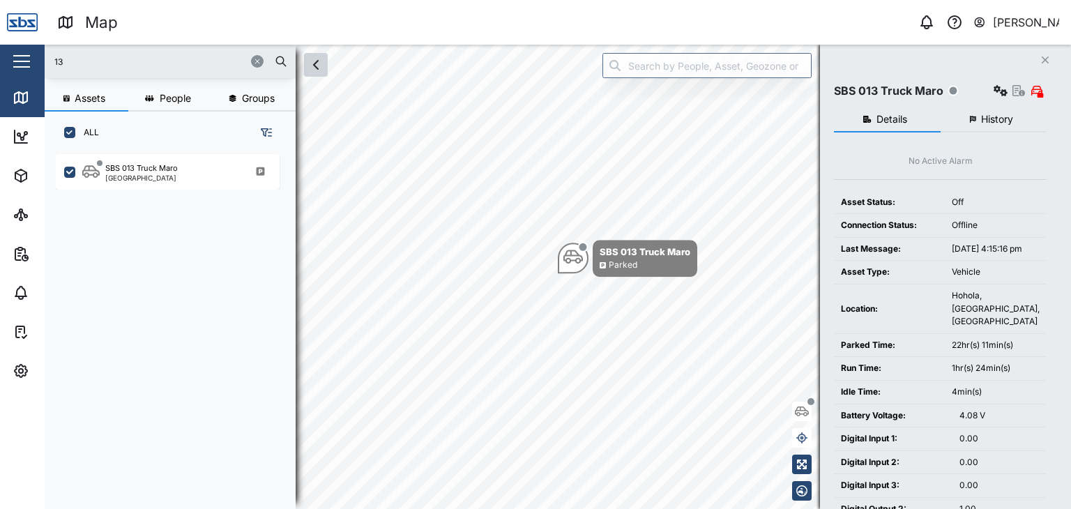
drag, startPoint x: 77, startPoint y: 55, endPoint x: 26, endPoint y: 60, distance: 50.4
click at [26, 60] on div "Map 0 [PERSON_NAME] Close Map Dashboard Assets ATS Camera Generator Personnel T…" at bounding box center [535, 254] width 1071 height 509
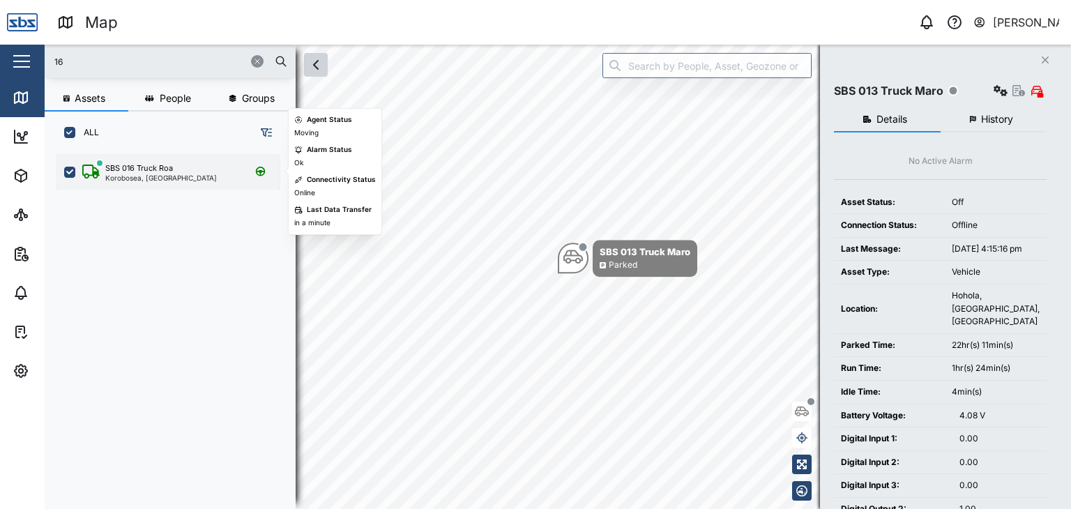
click at [135, 174] on div "Korobosea, [GEOGRAPHIC_DATA]" at bounding box center [161, 177] width 112 height 7
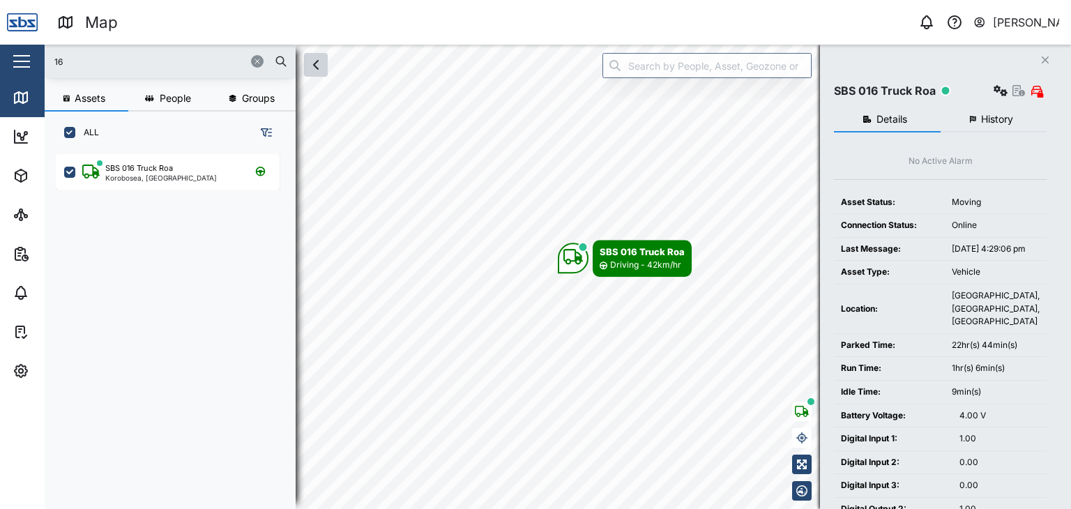
drag, startPoint x: 37, startPoint y: 61, endPoint x: 8, endPoint y: 57, distance: 28.9
click at [8, 57] on div "Map 0 [PERSON_NAME] Close Map Dashboard Assets ATS Camera Generator Personnel T…" at bounding box center [535, 254] width 1071 height 509
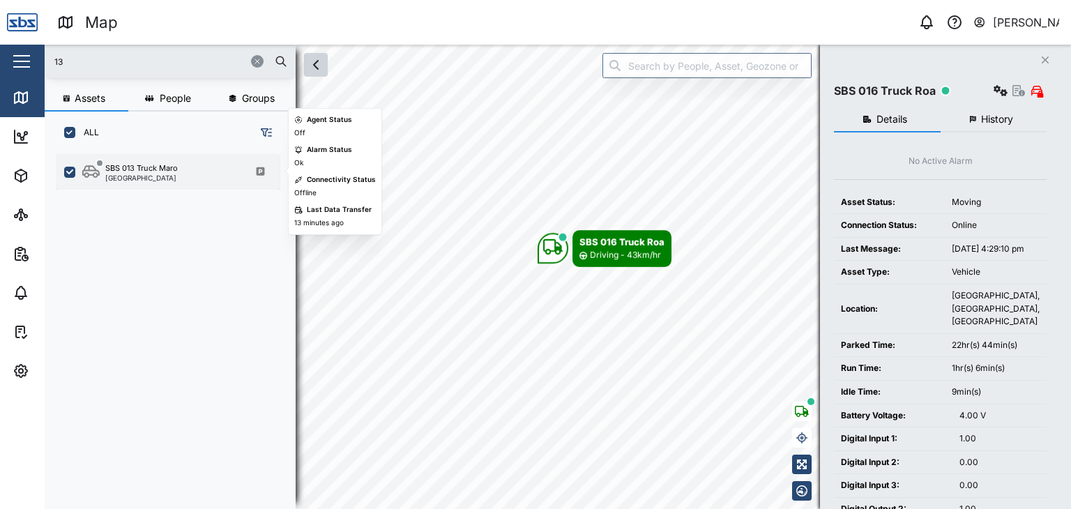
click at [153, 169] on div "SBS 013 Truck Maro" at bounding box center [141, 168] width 72 height 12
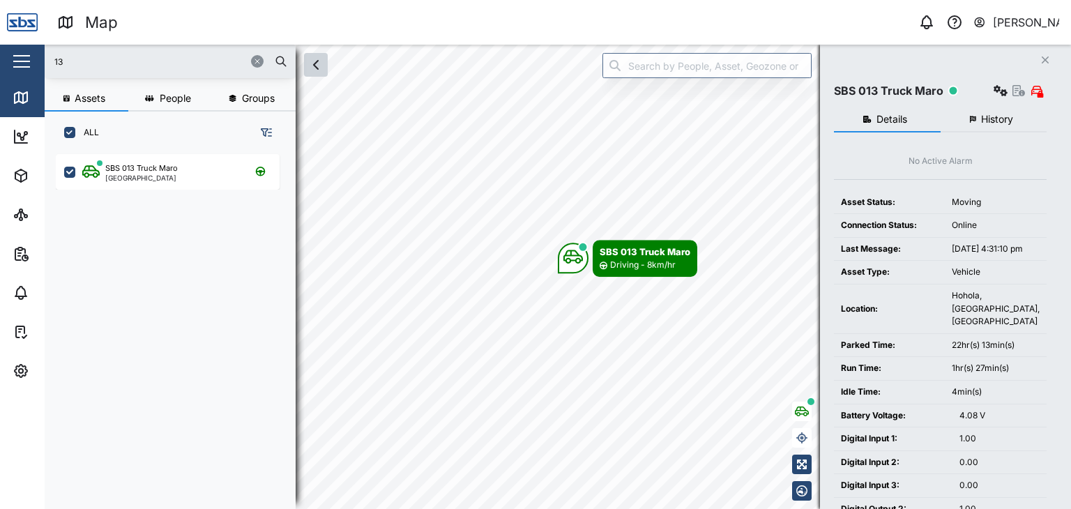
drag, startPoint x: 84, startPoint y: 63, endPoint x: 29, endPoint y: 58, distance: 55.3
click at [29, 58] on div "Map 0 [PERSON_NAME] Close Map Dashboard Assets ATS Camera Generator Personnel T…" at bounding box center [535, 254] width 1071 height 509
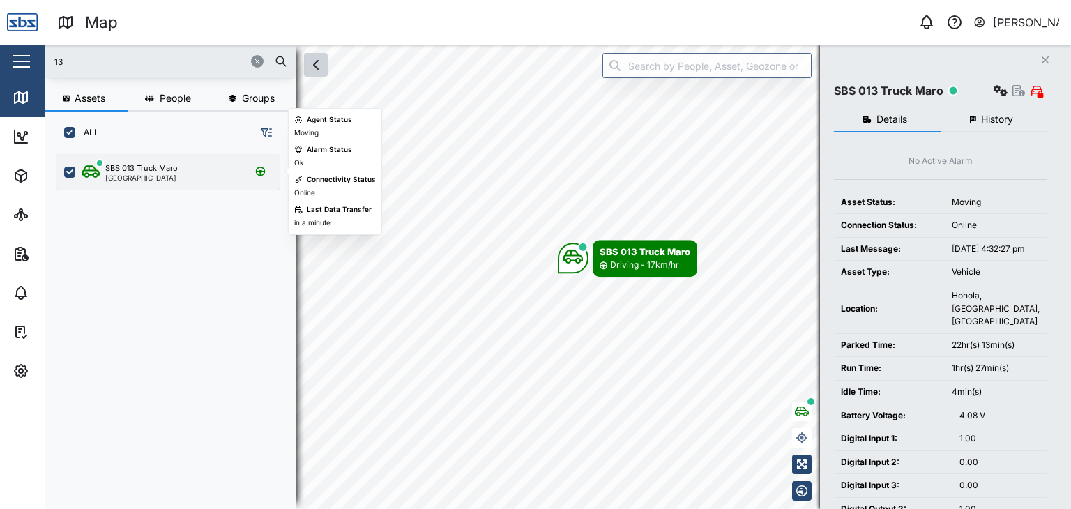
click at [119, 171] on div "SBS 013 Truck Maro" at bounding box center [141, 168] width 72 height 12
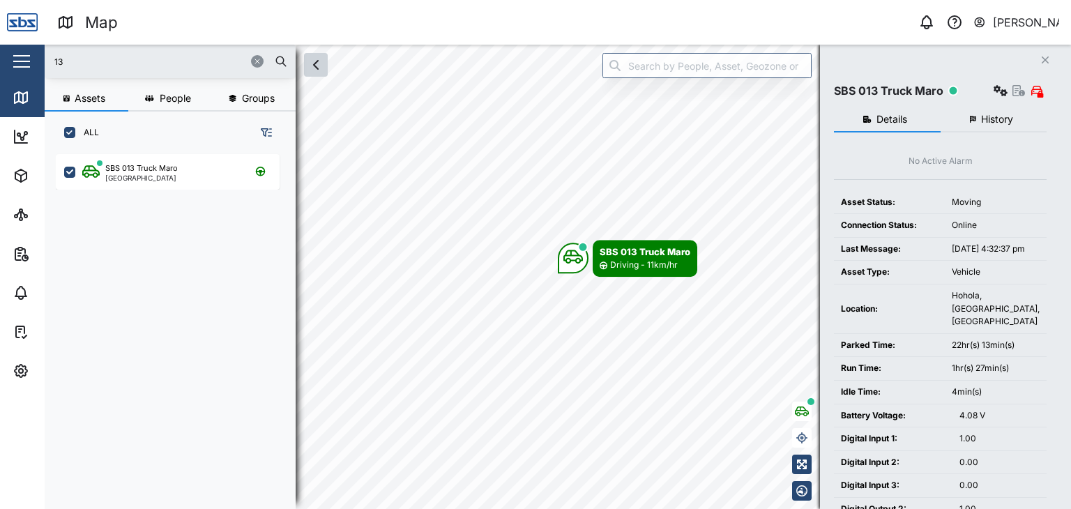
drag, startPoint x: 72, startPoint y: 58, endPoint x: 33, endPoint y: 59, distance: 39.1
click at [33, 59] on div "Map 0 [PERSON_NAME] Close Map Dashboard Assets ATS Camera Generator Personnel T…" at bounding box center [535, 254] width 1071 height 509
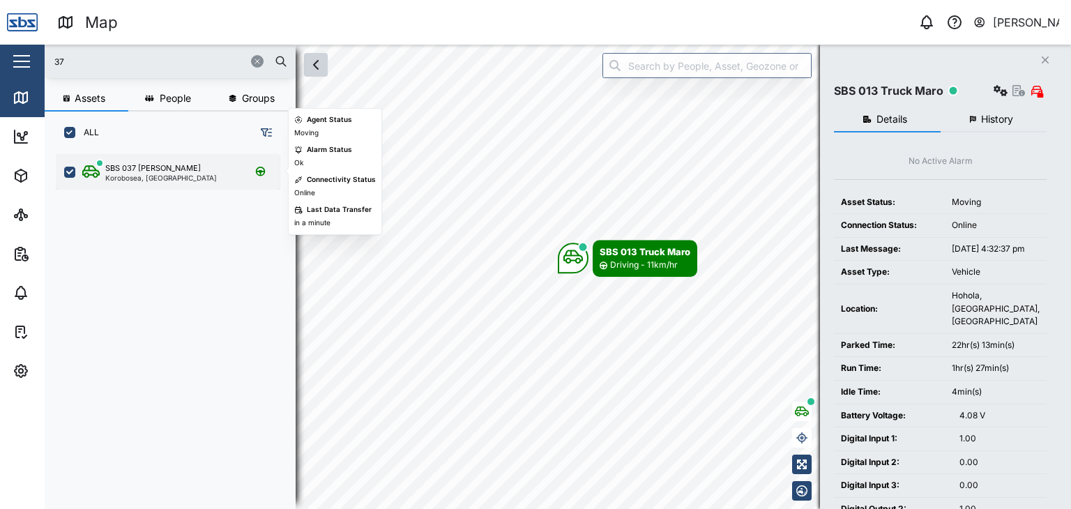
click at [103, 174] on div "SBS 037 [PERSON_NAME], [GEOGRAPHIC_DATA]" at bounding box center [149, 171] width 135 height 19
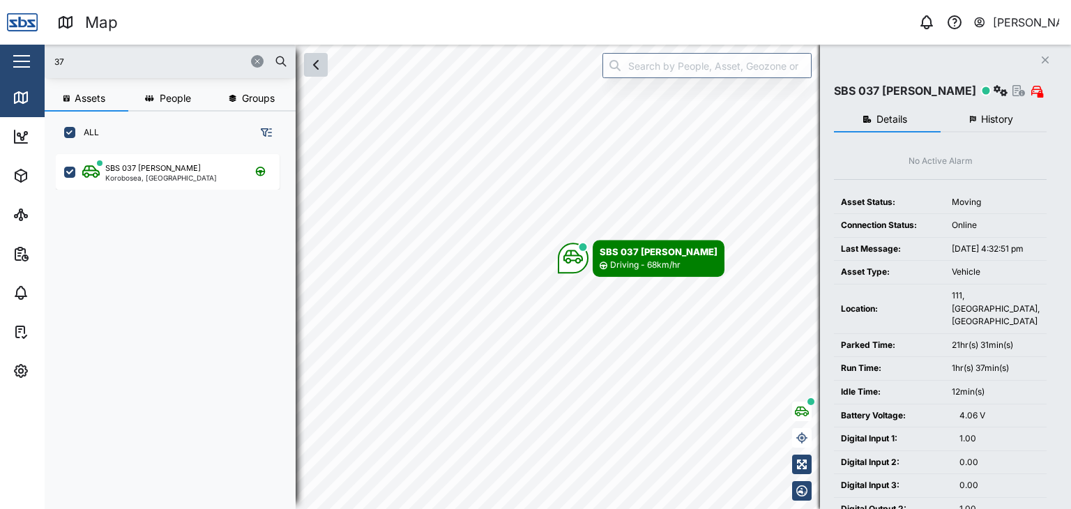
drag, startPoint x: 73, startPoint y: 62, endPoint x: 29, endPoint y: 62, distance: 44.6
click at [29, 62] on div "Map 0 [PERSON_NAME] Close Map Dashboard Assets ATS Camera Generator Personnel T…" at bounding box center [535, 254] width 1071 height 509
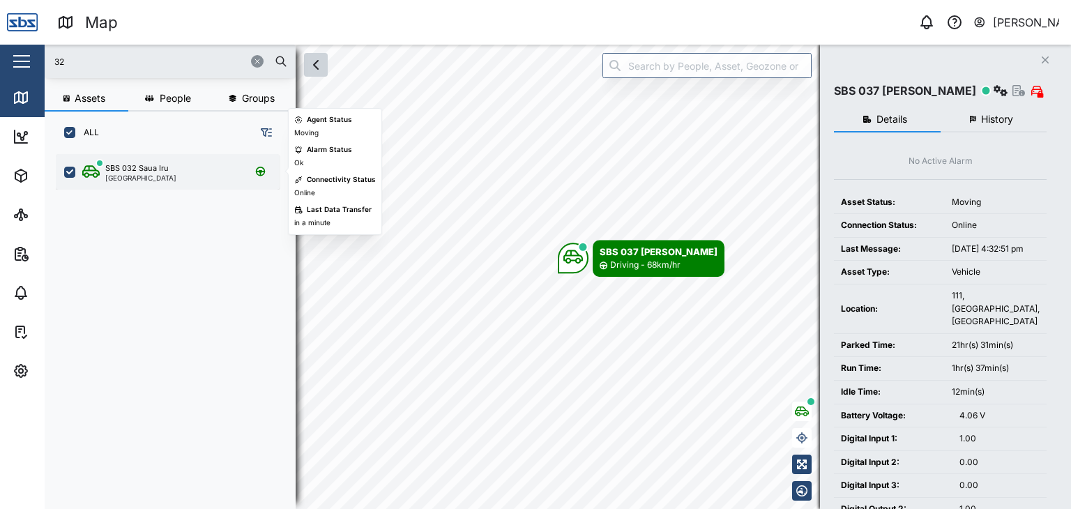
click at [140, 168] on div "SBS 032 Saua Iru" at bounding box center [136, 168] width 63 height 12
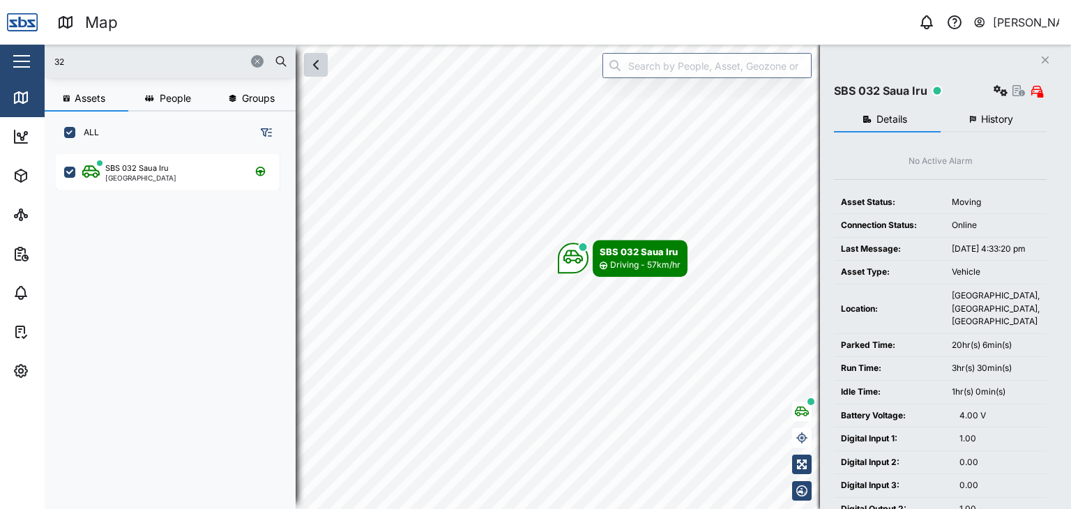
drag, startPoint x: 64, startPoint y: 58, endPoint x: 41, endPoint y: 58, distance: 23.0
click at [41, 58] on div "Map 0 [PERSON_NAME] Close Map Dashboard Assets ATS Camera Generator Personnel T…" at bounding box center [535, 254] width 1071 height 509
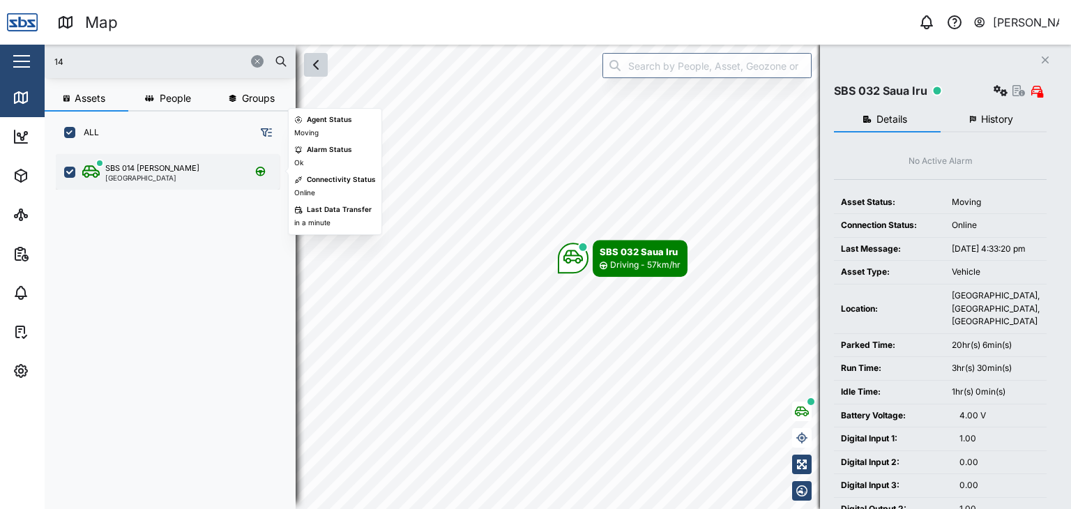
click at [128, 183] on div "SBS 014 [PERSON_NAME] [GEOGRAPHIC_DATA]" at bounding box center [168, 172] width 224 height 36
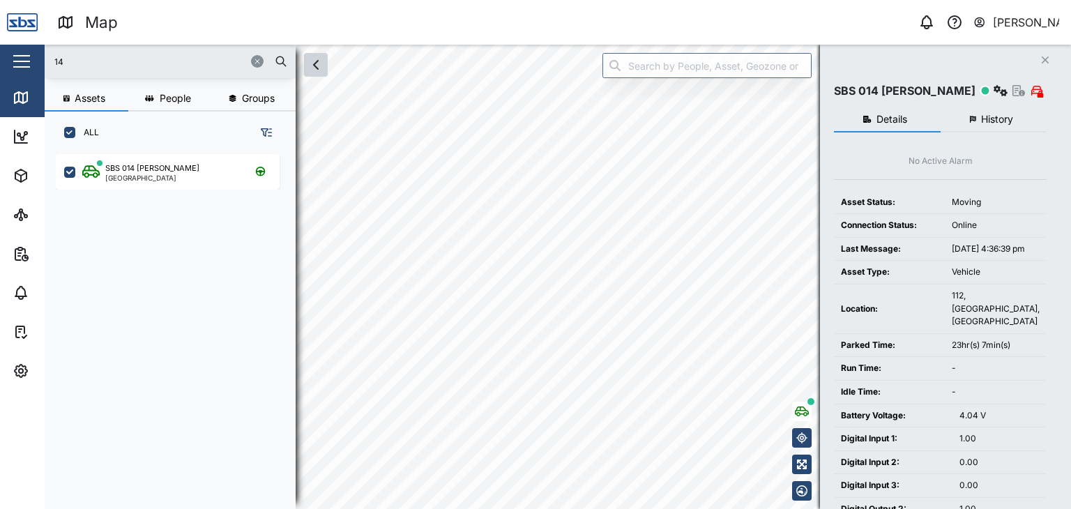
drag, startPoint x: 93, startPoint y: 65, endPoint x: 0, endPoint y: 46, distance: 95.3
click at [0, 46] on div "Map 0 [PERSON_NAME] Close Map Dashboard Assets ATS Camera Generator Personnel T…" at bounding box center [535, 254] width 1071 height 509
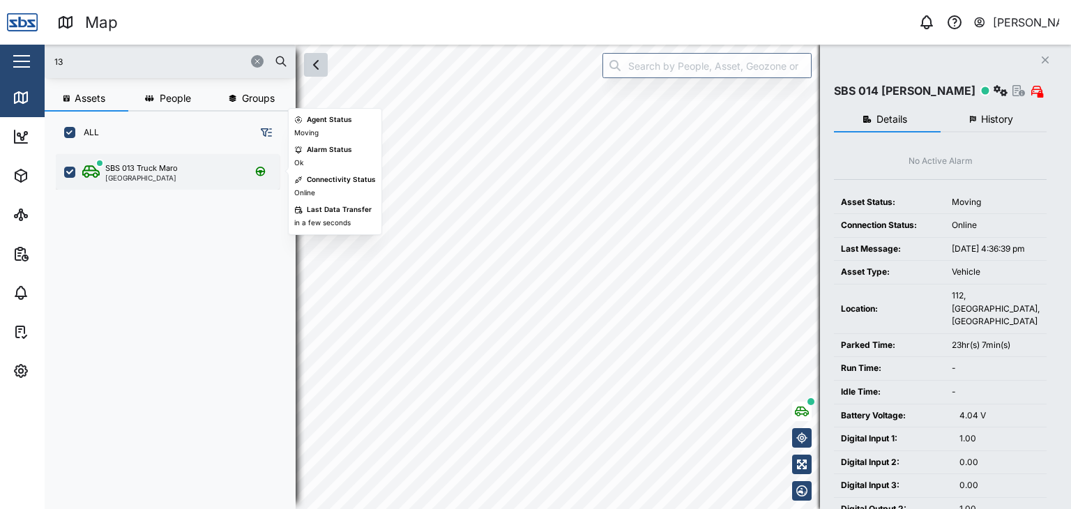
click at [140, 171] on div "SBS 013 Truck Maro" at bounding box center [141, 168] width 72 height 12
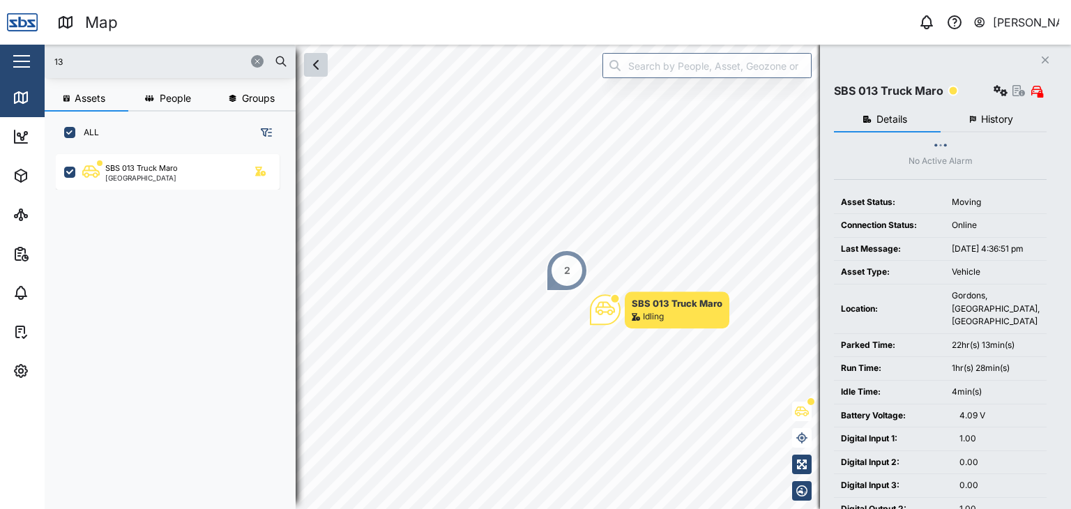
drag, startPoint x: 98, startPoint y: 59, endPoint x: 9, endPoint y: 40, distance: 90.5
click at [9, 40] on div "Map 0 [PERSON_NAME] Close Map Dashboard Assets ATS Camera Generator Personnel T…" at bounding box center [535, 254] width 1071 height 509
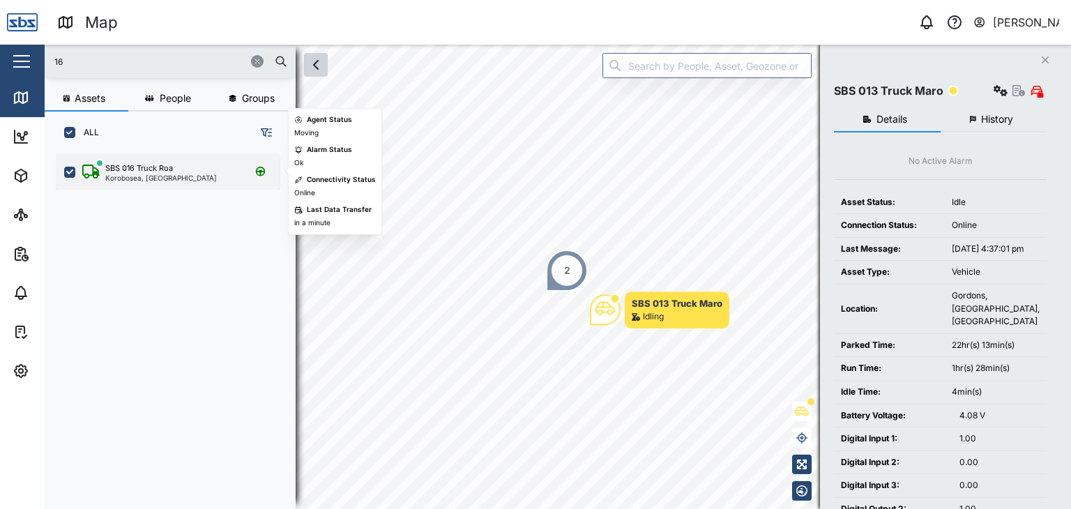
click at [128, 180] on div "Korobosea, [GEOGRAPHIC_DATA]" at bounding box center [161, 177] width 112 height 7
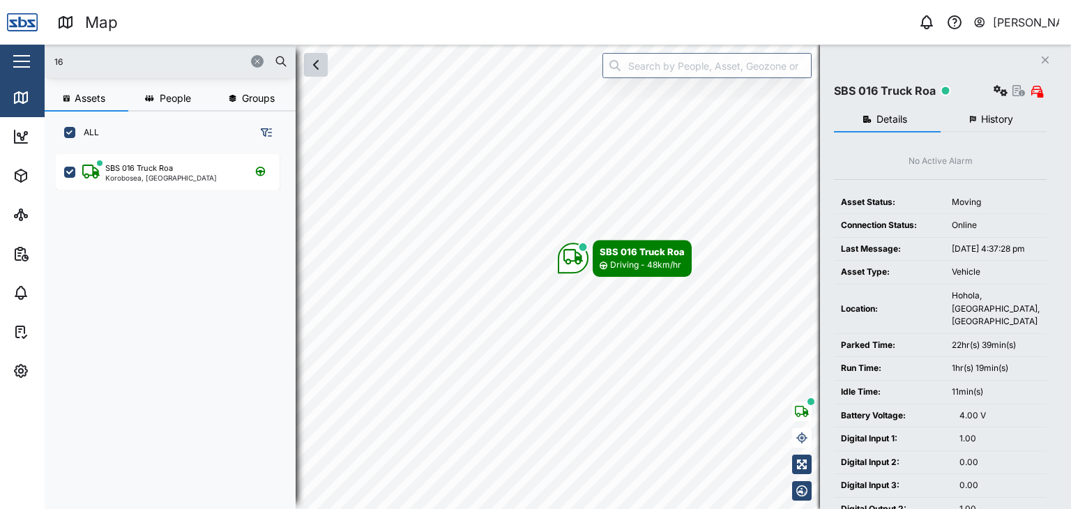
drag, startPoint x: 84, startPoint y: 68, endPoint x: 0, endPoint y: 56, distance: 84.4
click at [0, 56] on div "Map 0 [PERSON_NAME] Close Map Dashboard Assets ATS Camera Generator Personnel T…" at bounding box center [535, 254] width 1071 height 509
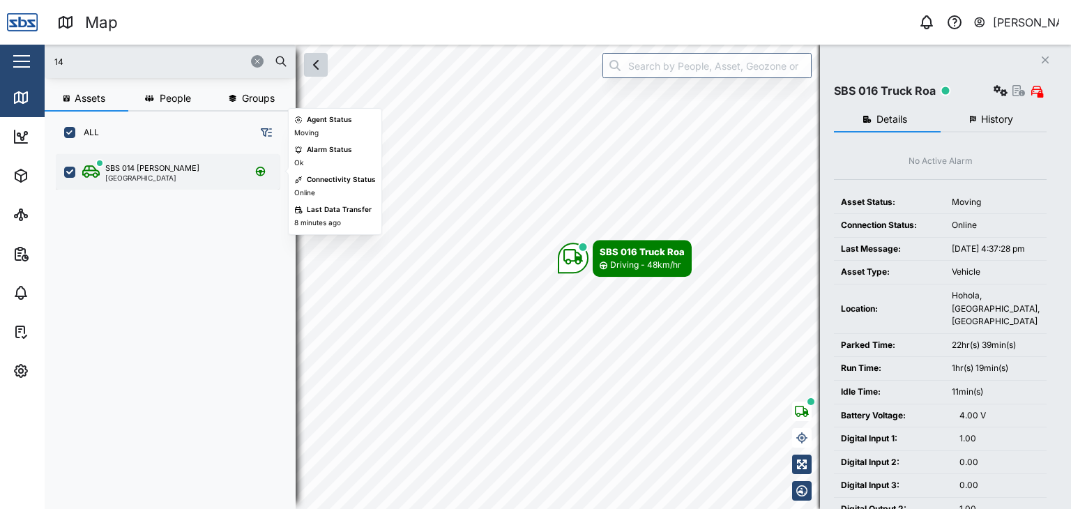
click at [158, 167] on div "SBS 014 [PERSON_NAME]" at bounding box center [152, 168] width 94 height 12
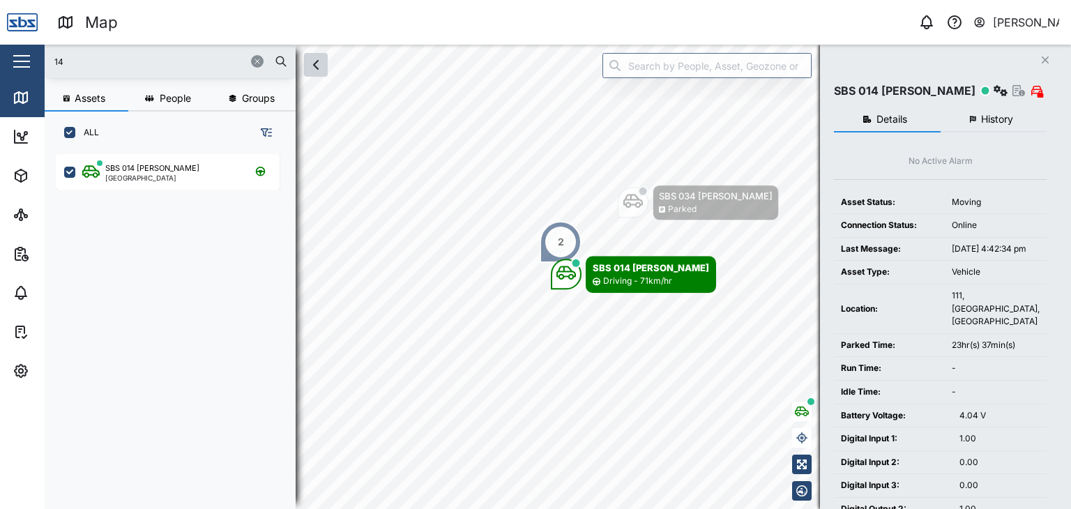
drag, startPoint x: 68, startPoint y: 63, endPoint x: 23, endPoint y: 56, distance: 45.1
click at [23, 56] on div "Map 0 [PERSON_NAME] Close Map Dashboard Assets ATS Camera Generator Personnel T…" at bounding box center [535, 254] width 1071 height 509
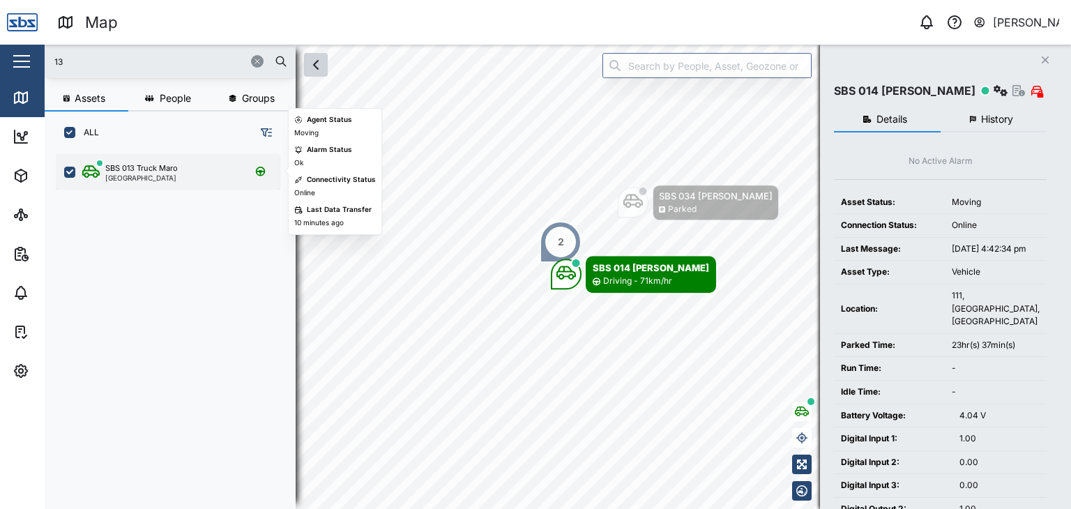
click at [135, 176] on div "[GEOGRAPHIC_DATA]" at bounding box center [141, 177] width 72 height 7
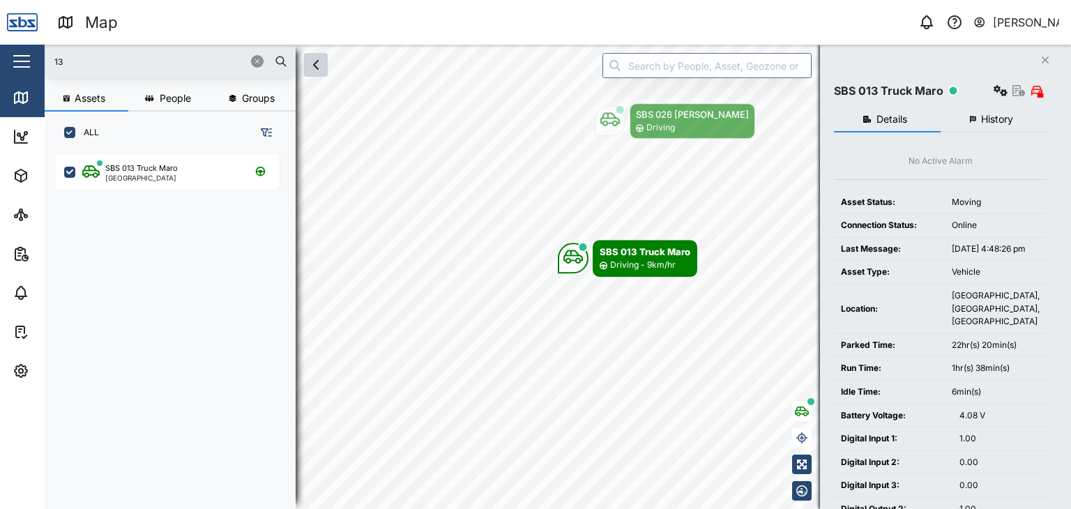
drag, startPoint x: 98, startPoint y: 61, endPoint x: 17, endPoint y: 58, distance: 80.2
click at [17, 58] on div "Map 0 [PERSON_NAME] Close Map Dashboard Assets ATS Camera Generator Personnel T…" at bounding box center [535, 254] width 1071 height 509
type input "14"
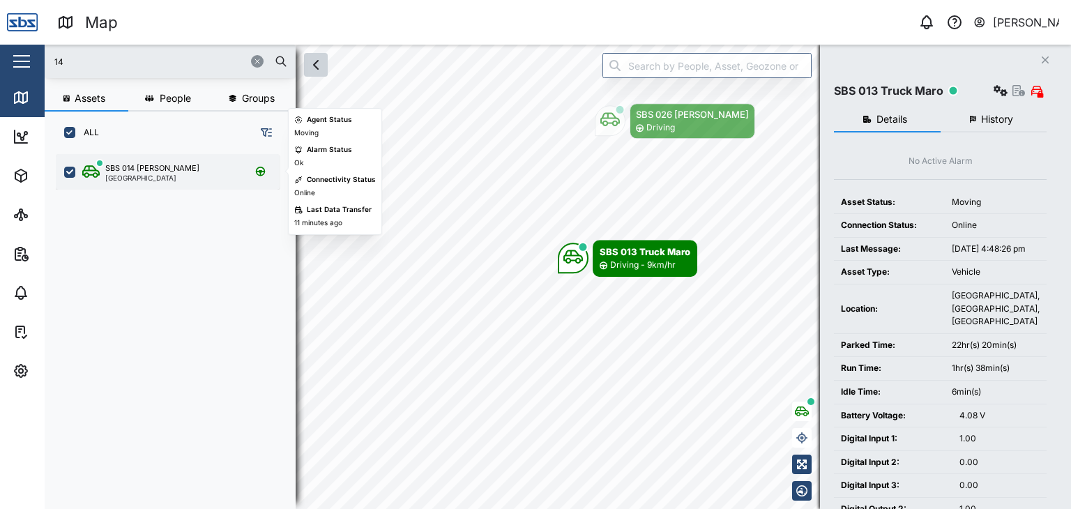
click at [146, 181] on div "SBS 014 [PERSON_NAME] [GEOGRAPHIC_DATA]" at bounding box center [168, 172] width 224 height 36
